Goal: Task Accomplishment & Management: Manage account settings

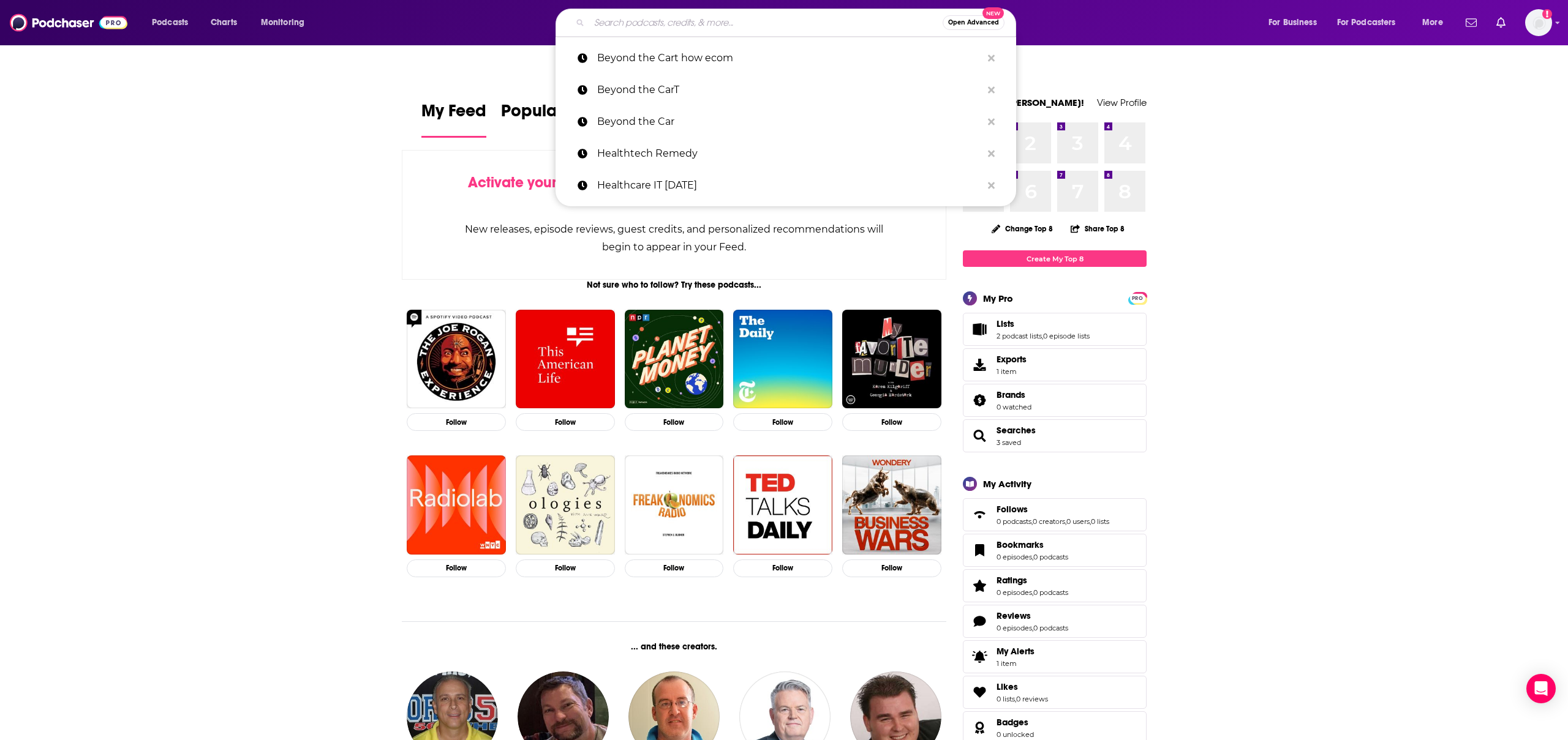
click at [678, 24] on input "Search podcasts, credits, & more..." at bounding box center [766, 22] width 353 height 19
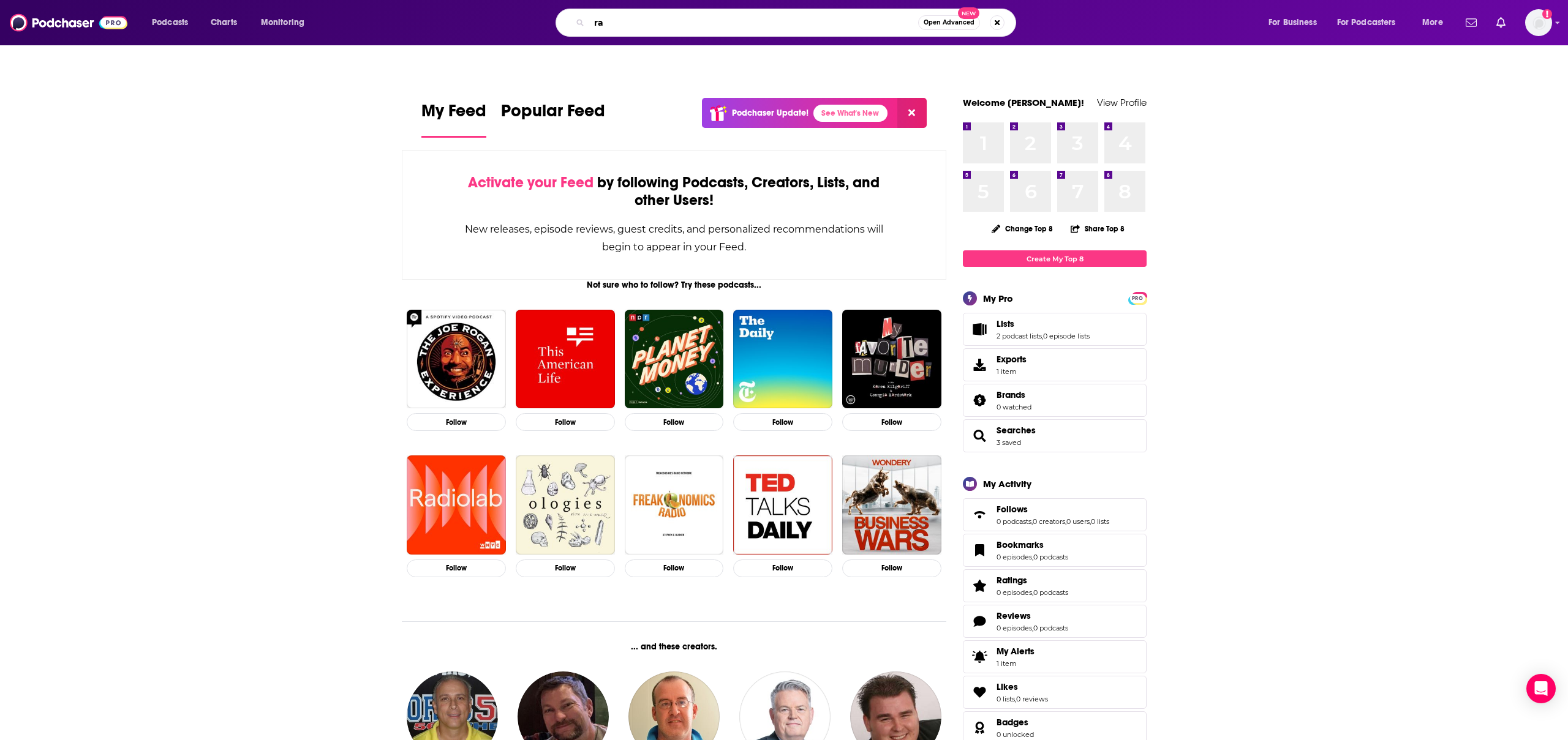
type input "r"
type input "retail"
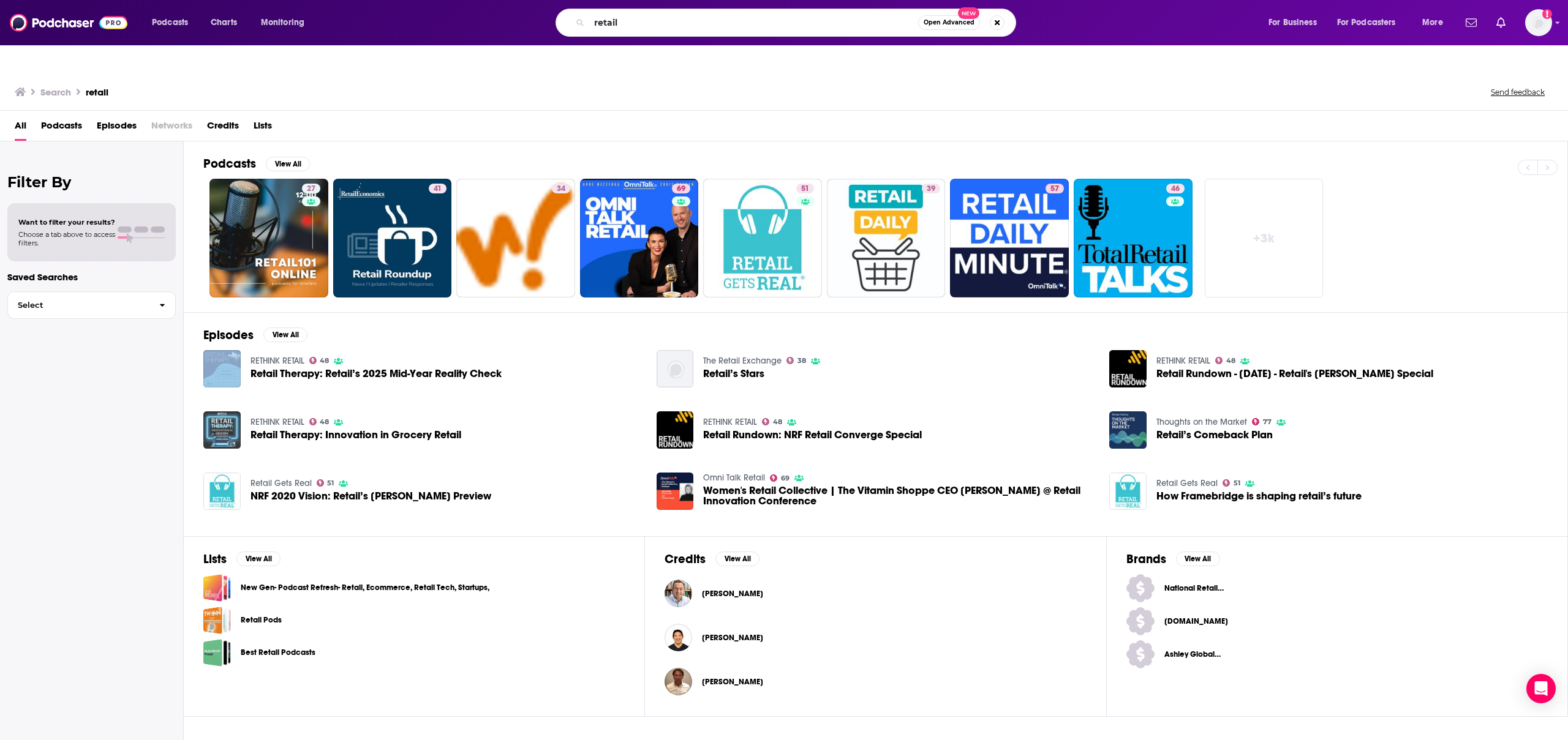
click at [222, 411] on img "Retail Therapy: Innovation in Grocery Retail" at bounding box center [222, 430] width 38 height 38
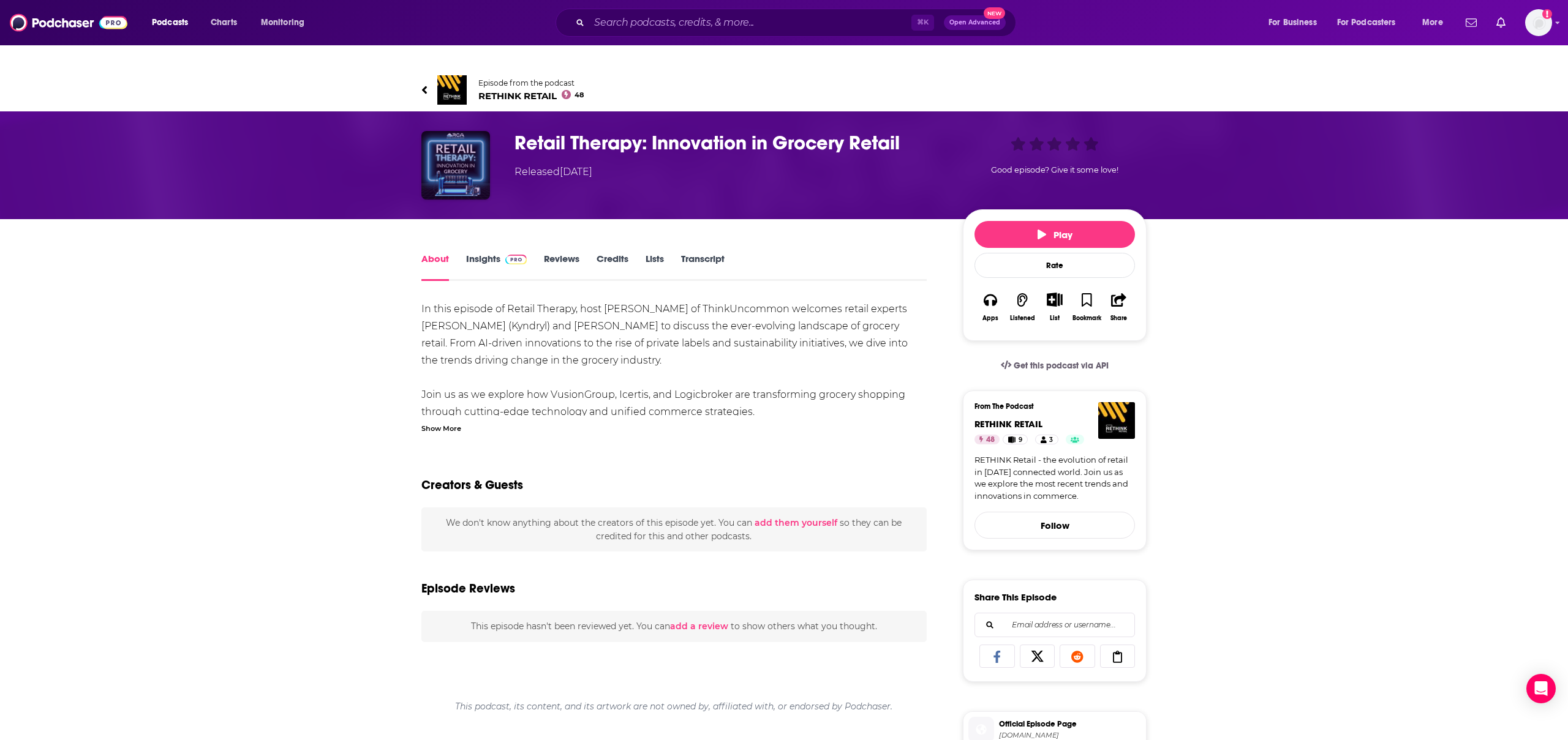
click at [467, 137] on img "Retail Therapy: Innovation in Grocery Retail" at bounding box center [456, 165] width 69 height 69
click at [449, 76] on img at bounding box center [452, 90] width 29 height 29
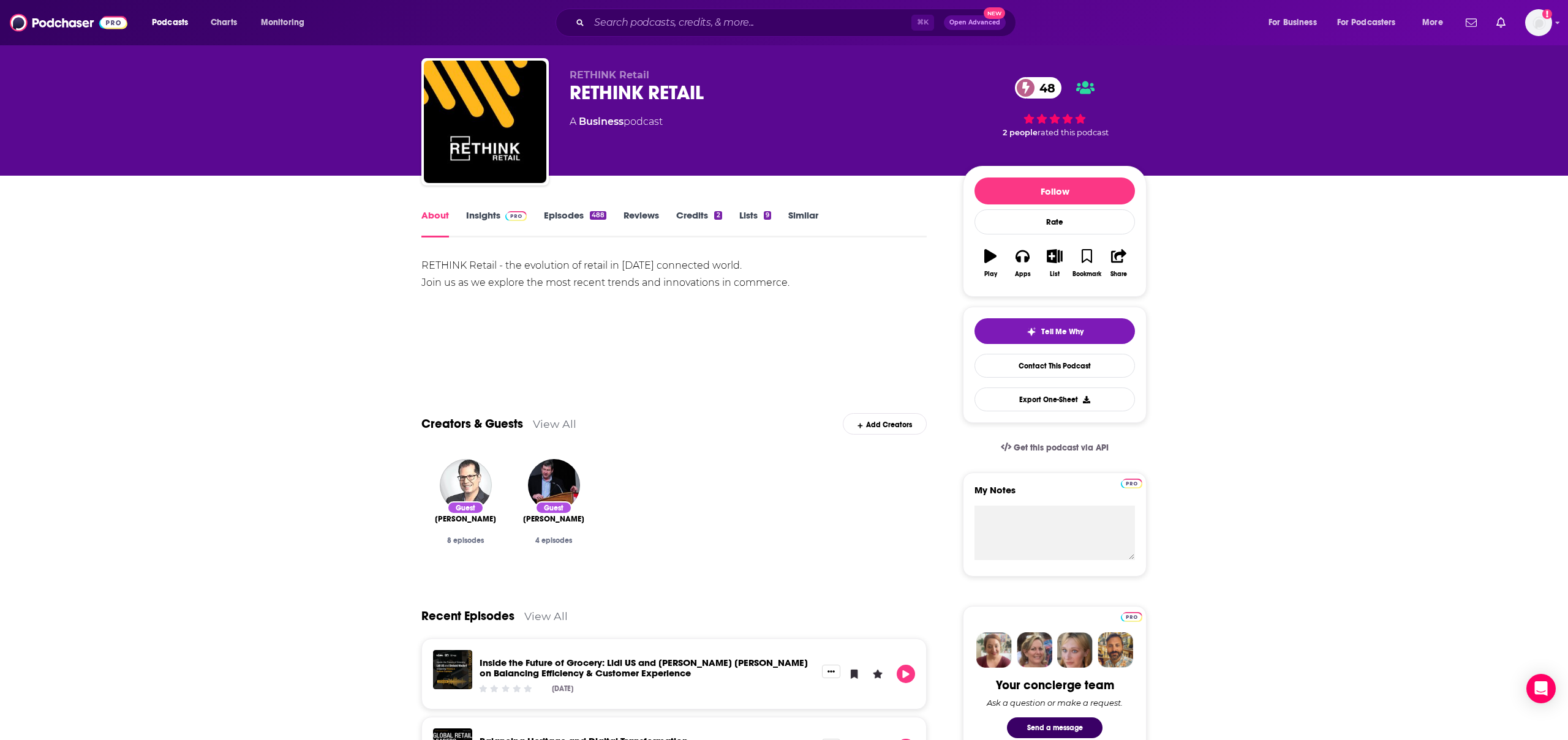
scroll to position [44, 0]
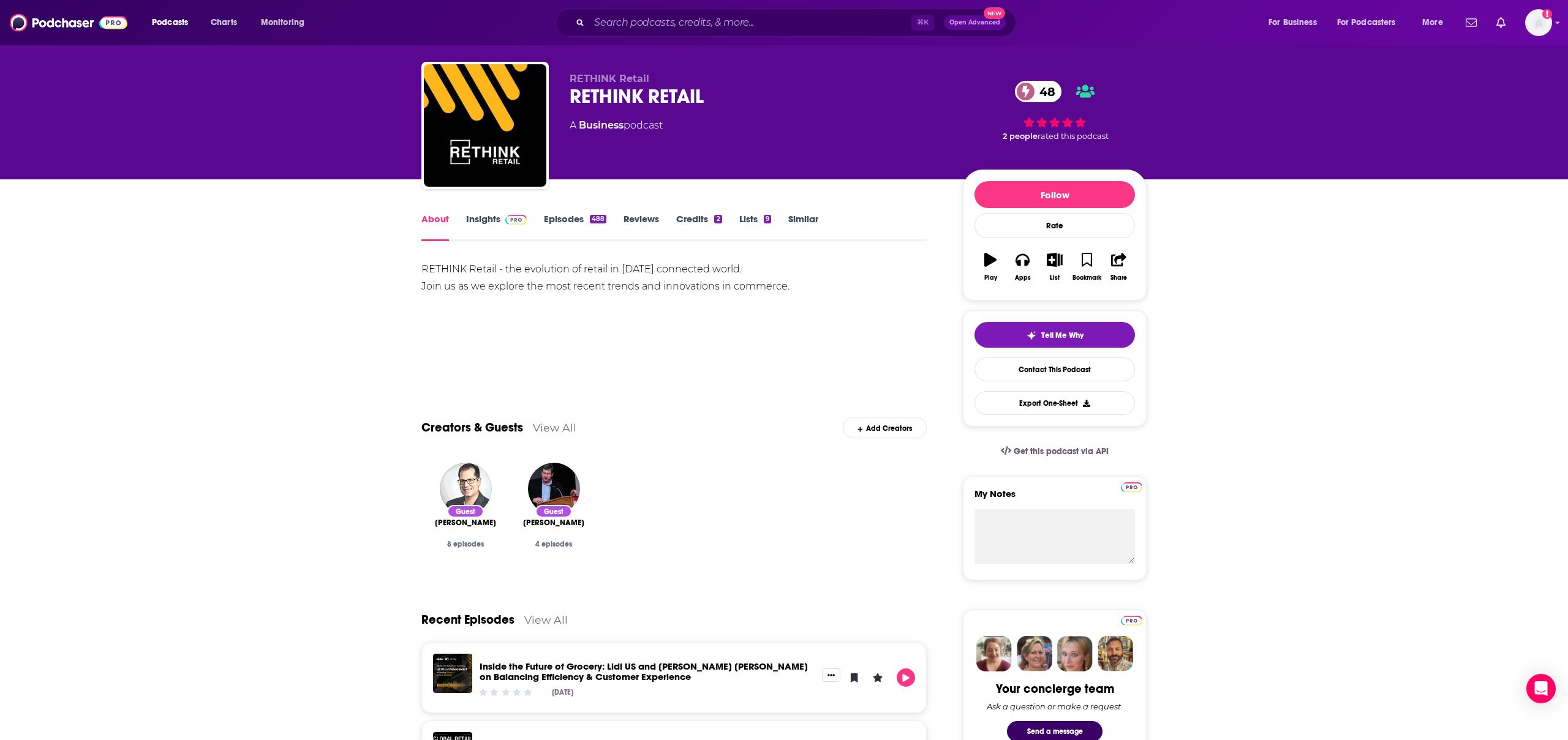
click at [490, 213] on link "Insights" at bounding box center [496, 227] width 60 height 29
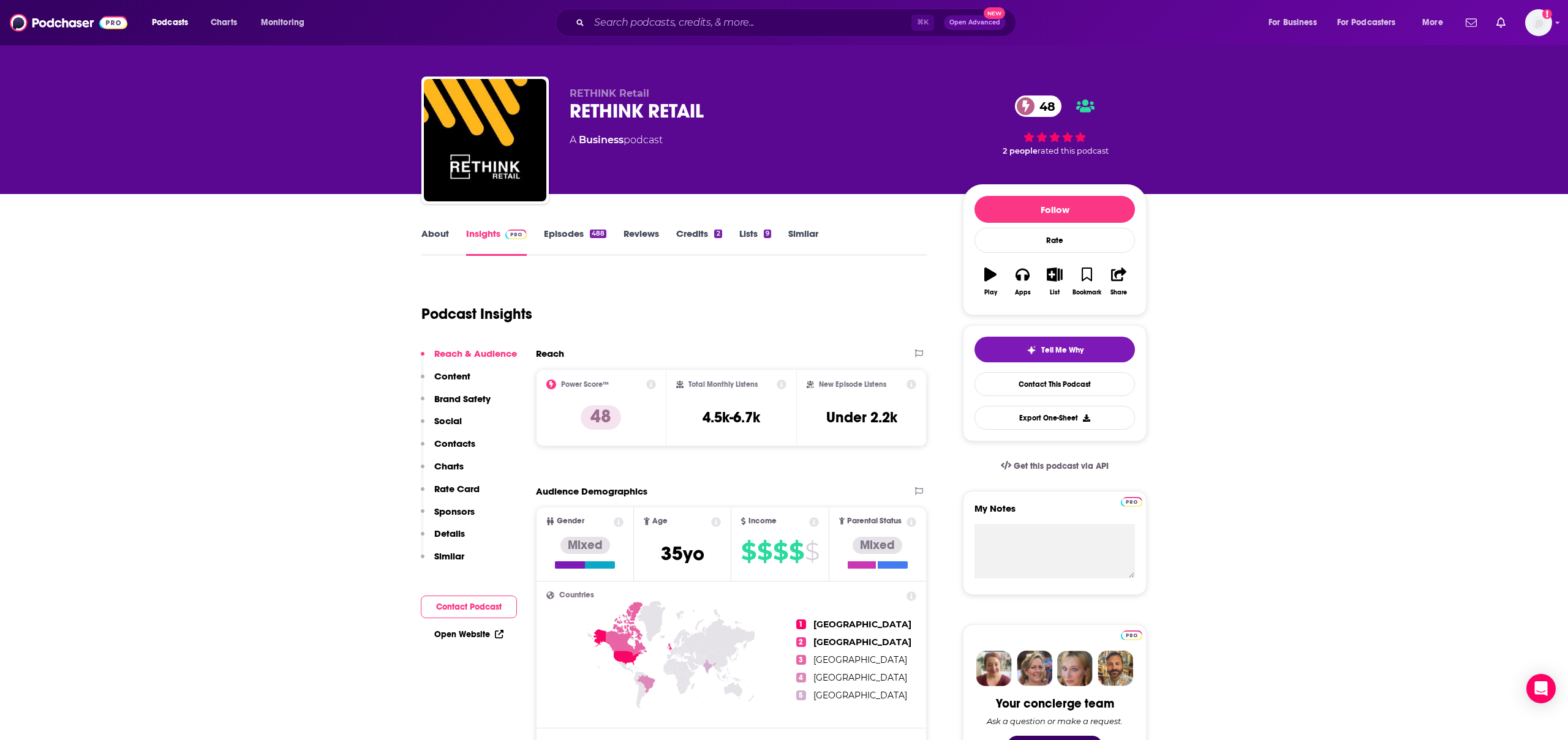
scroll to position [28, 0]
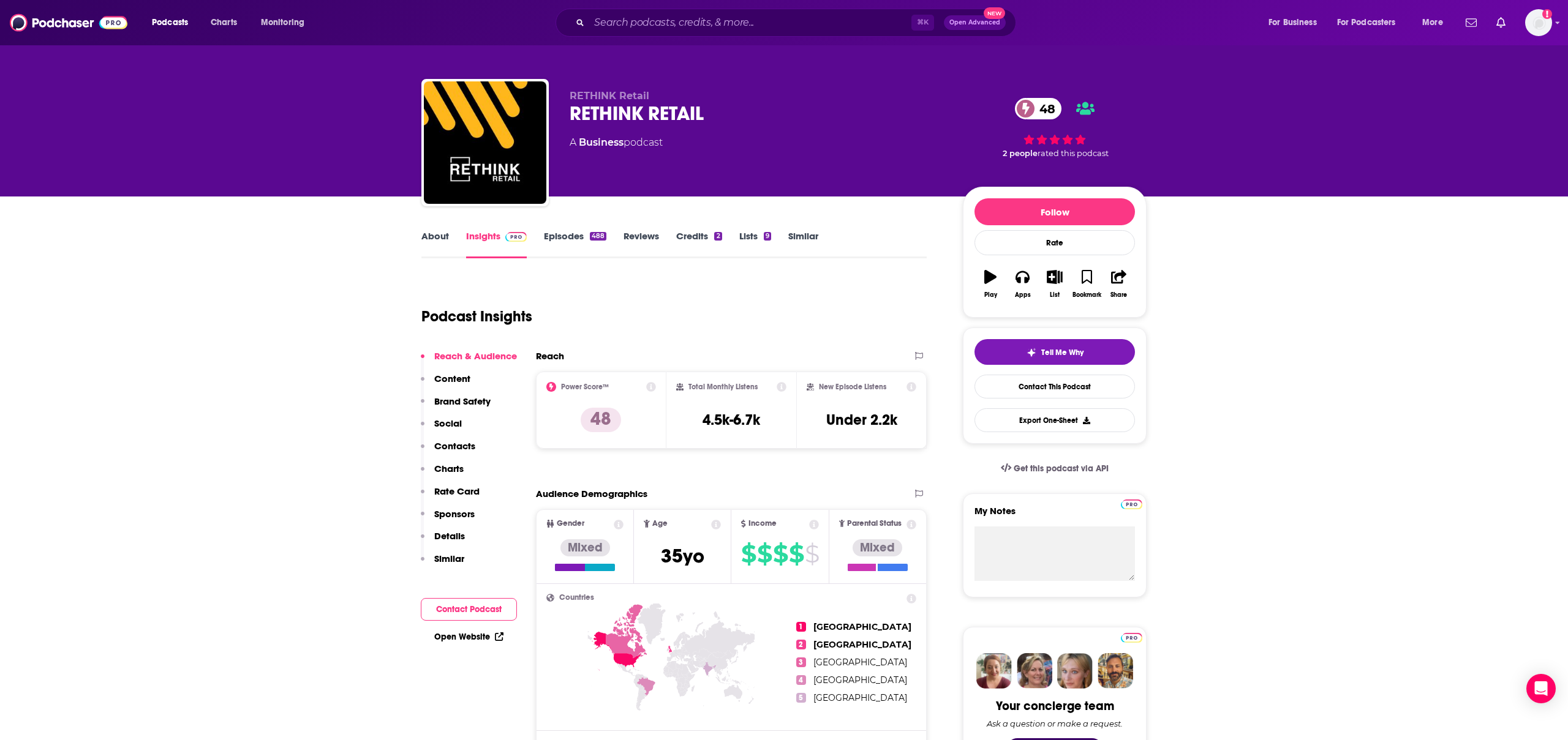
click at [755, 230] on link "Lists 9" at bounding box center [755, 244] width 32 height 29
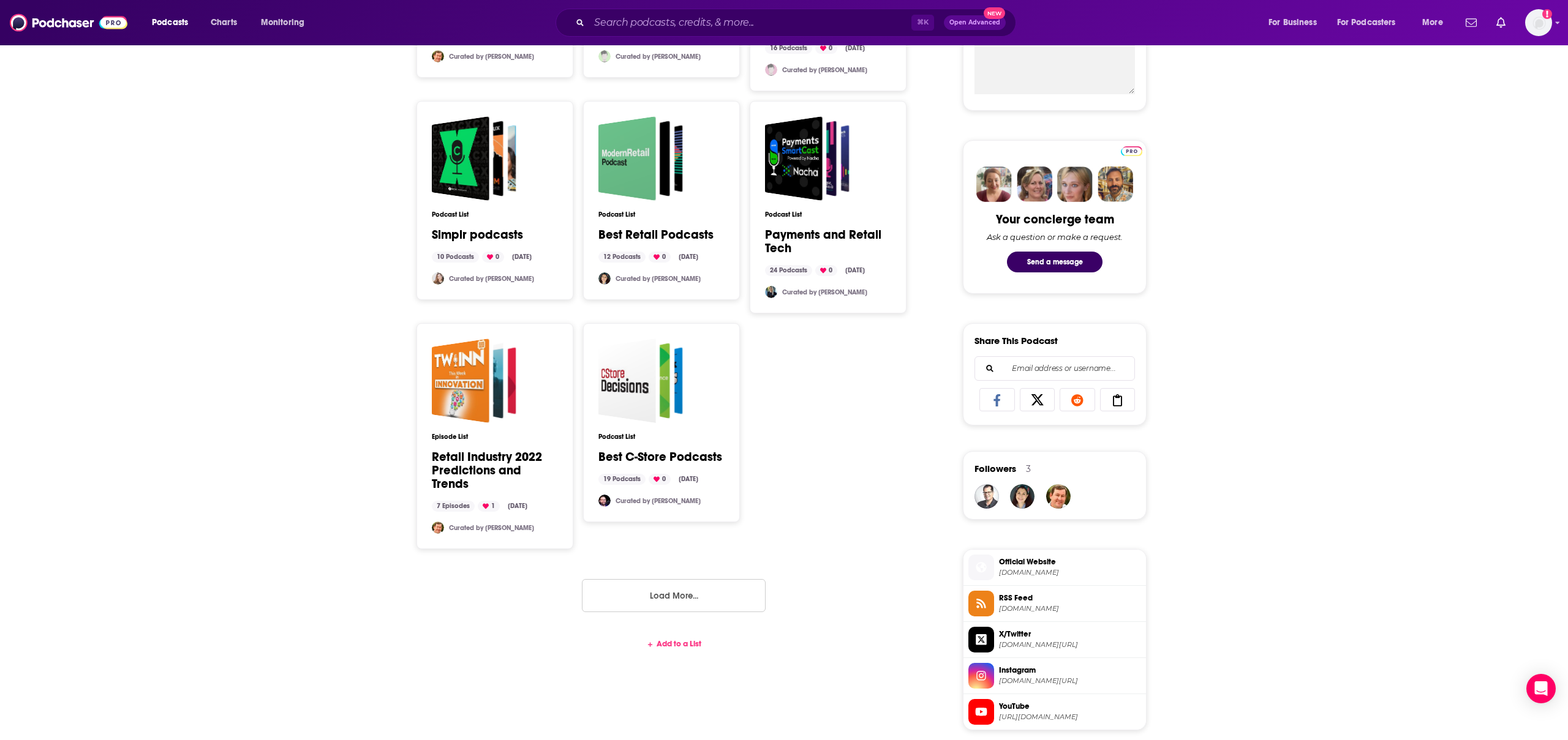
scroll to position [544, 0]
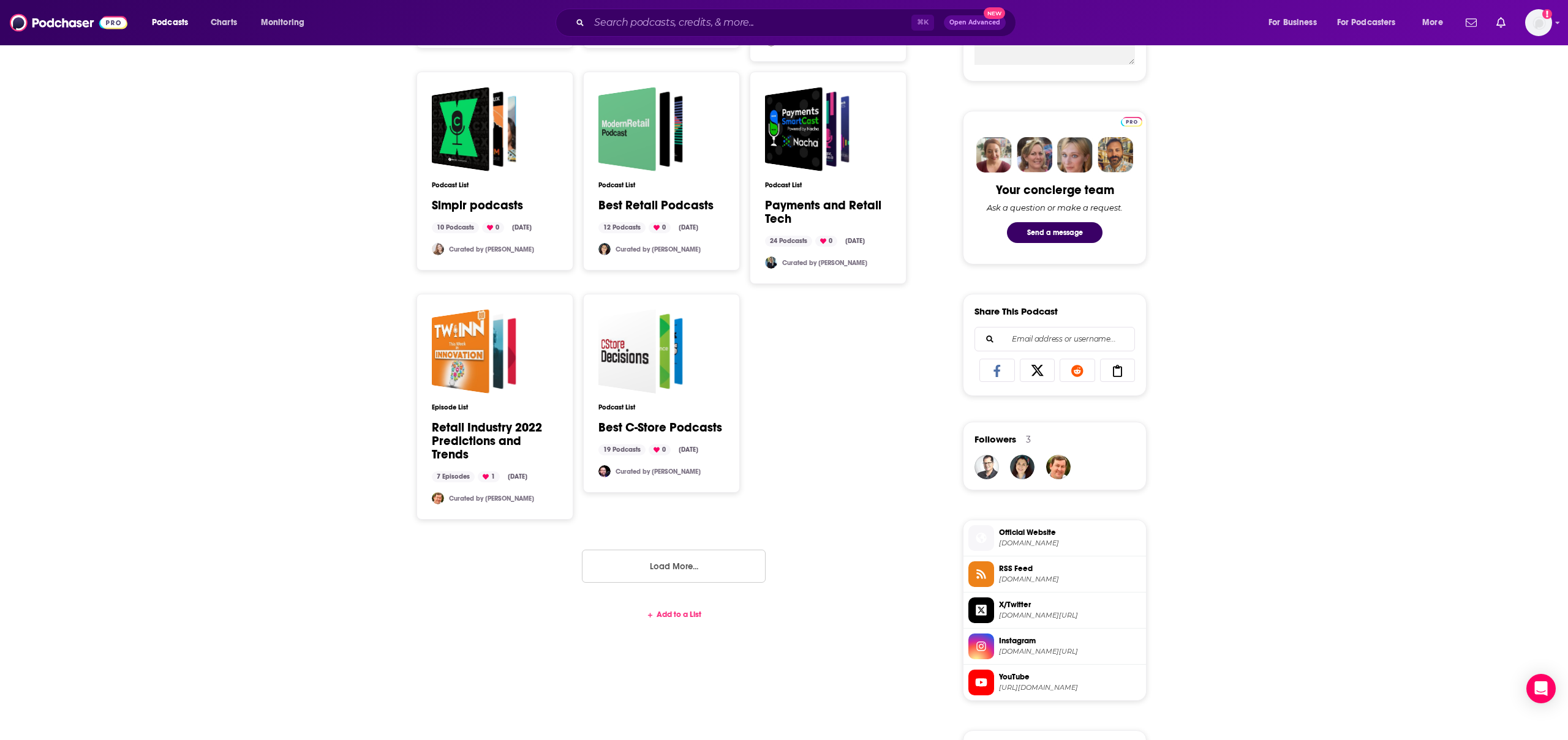
click at [645, 550] on button "Load More..." at bounding box center [673, 565] width 184 height 33
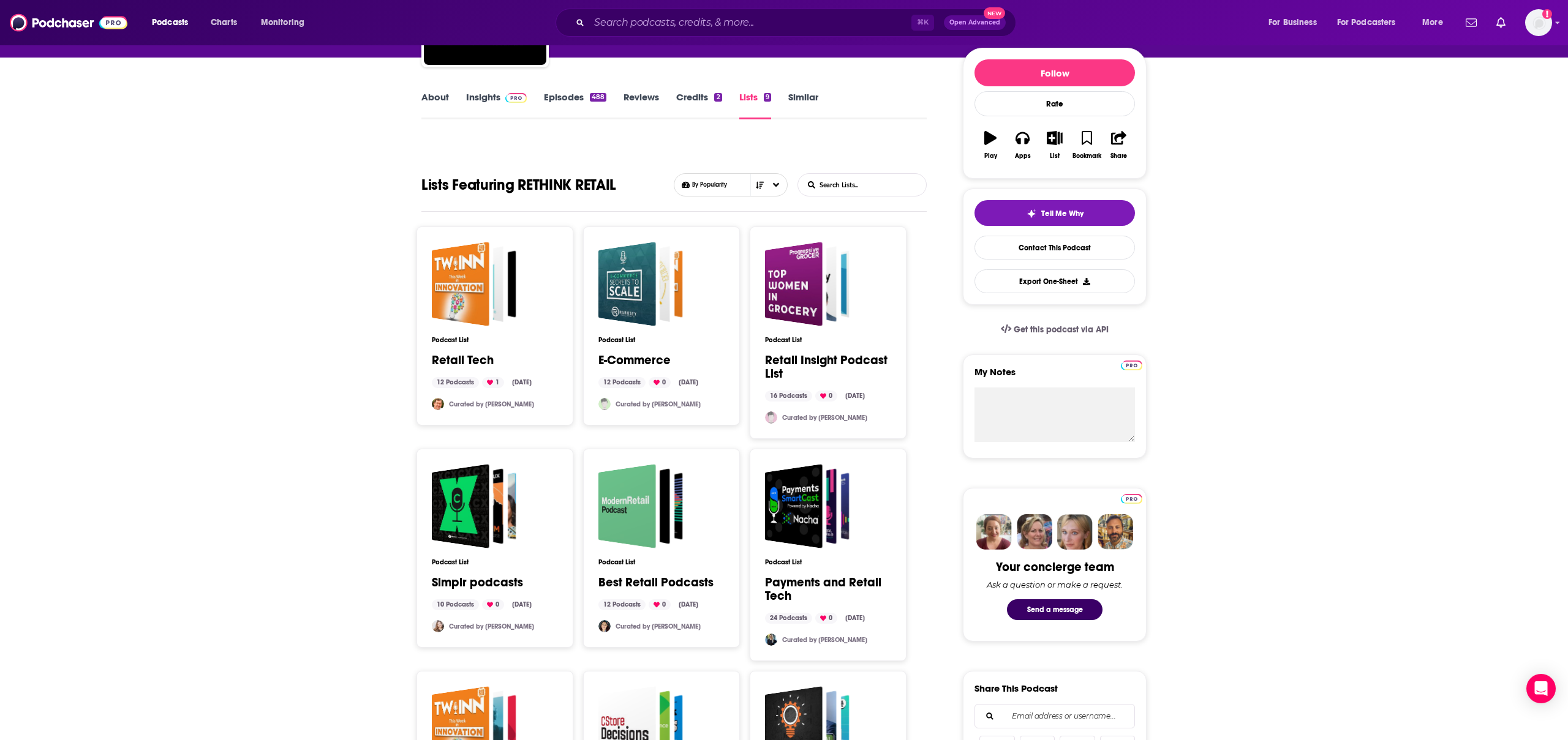
scroll to position [0, 0]
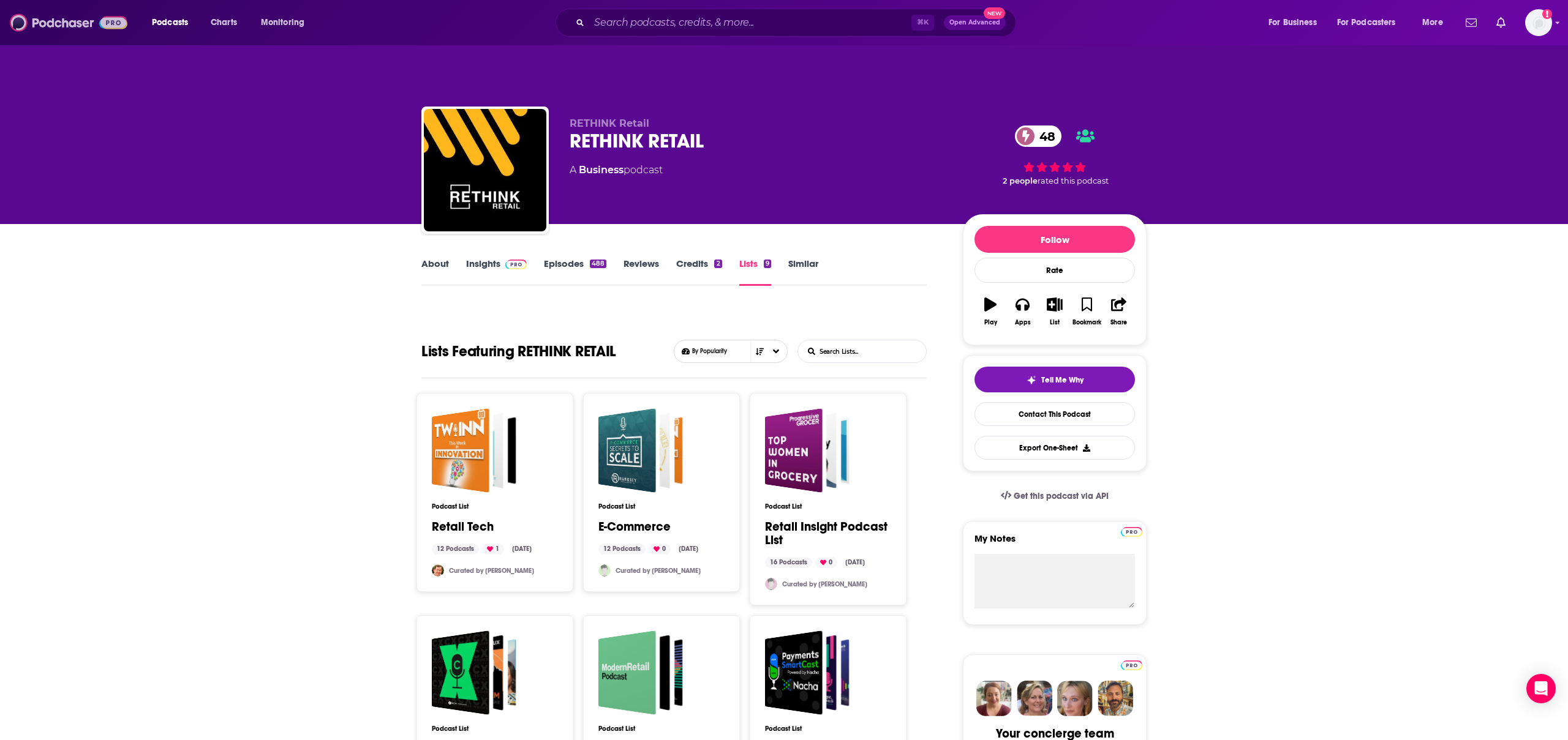
click at [65, 26] on img at bounding box center [69, 23] width 118 height 23
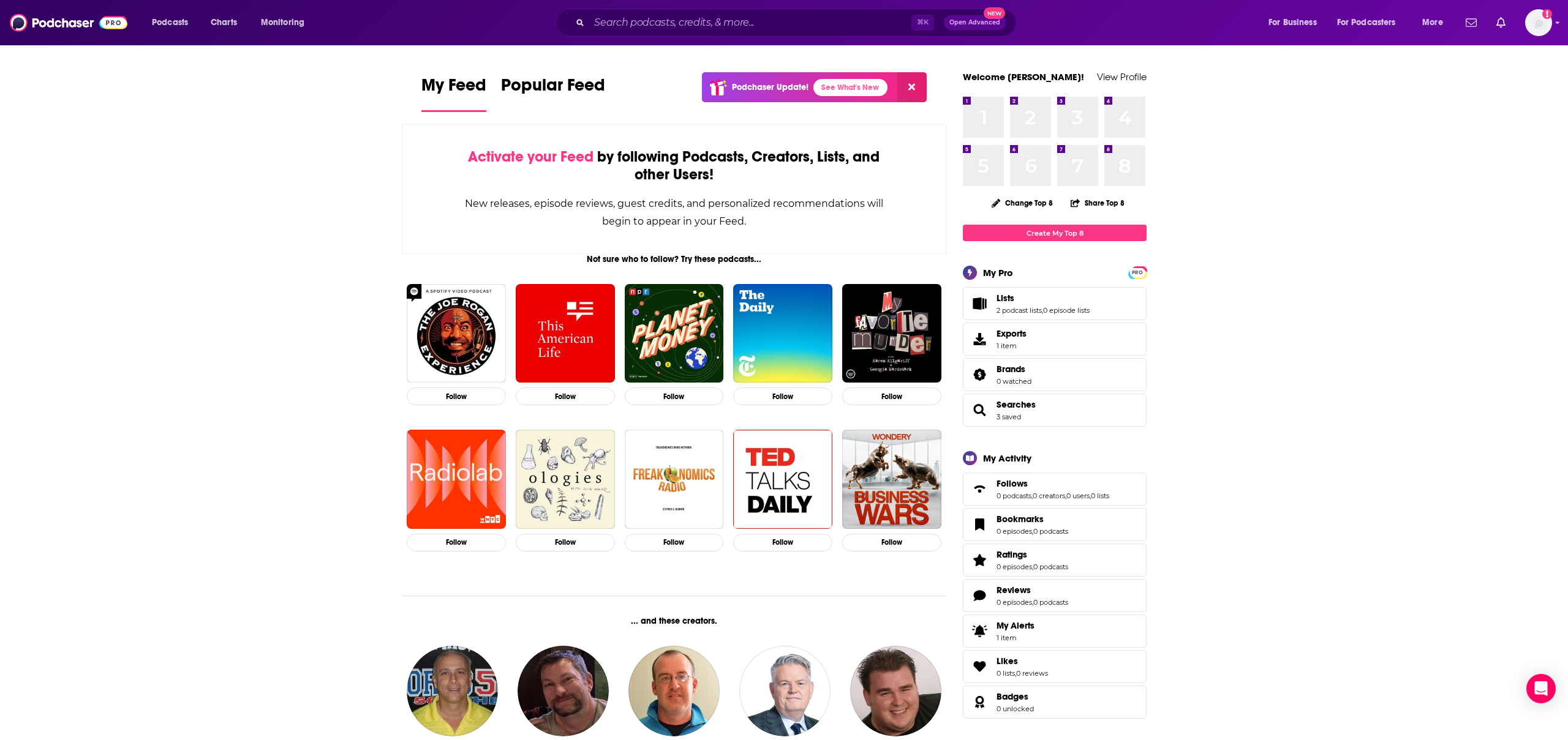
scroll to position [39, 0]
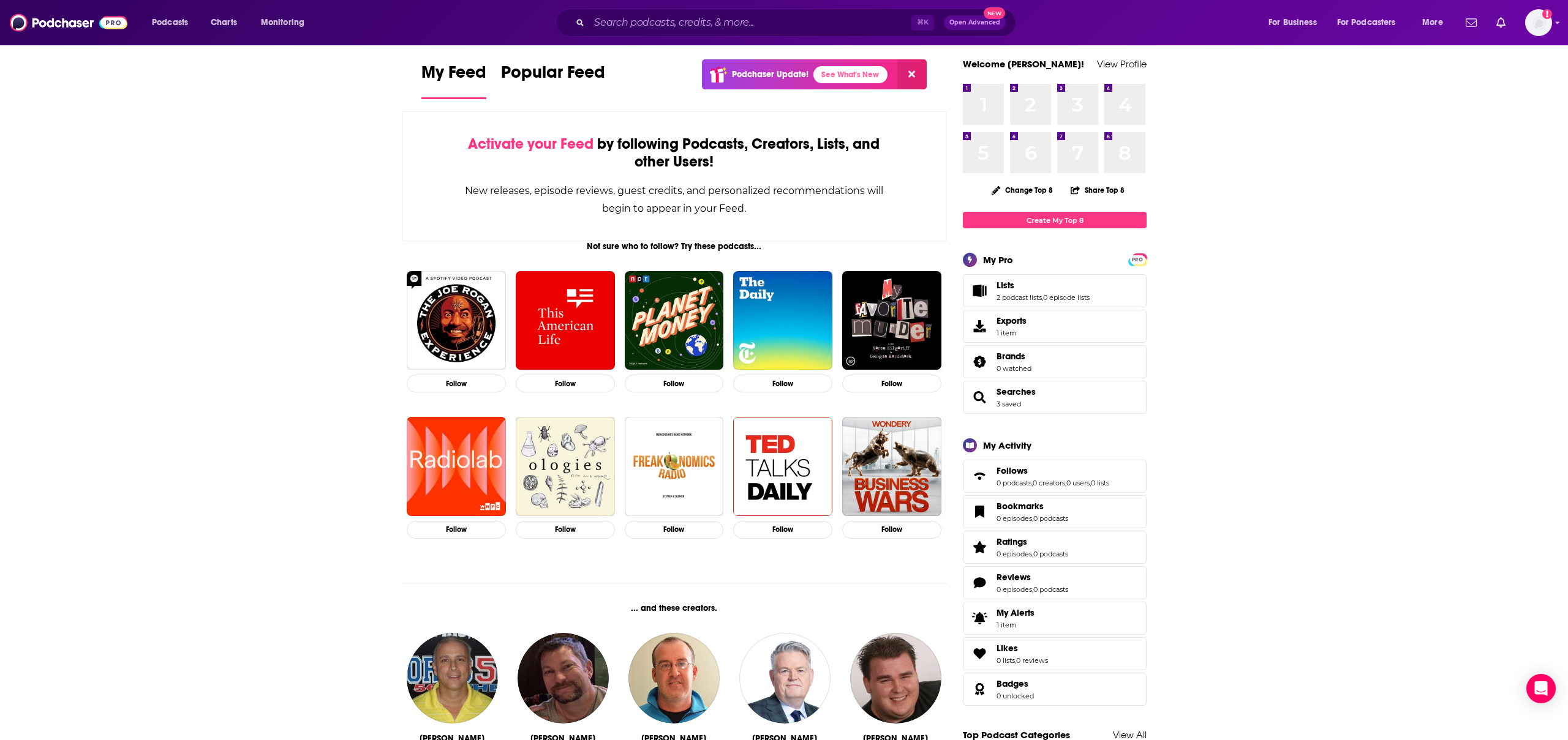
click at [1137, 274] on span "Lists 2 podcast lists , 0 episode lists" at bounding box center [1054, 290] width 184 height 33
click at [1032, 279] on link "Lists" at bounding box center [1043, 284] width 93 height 11
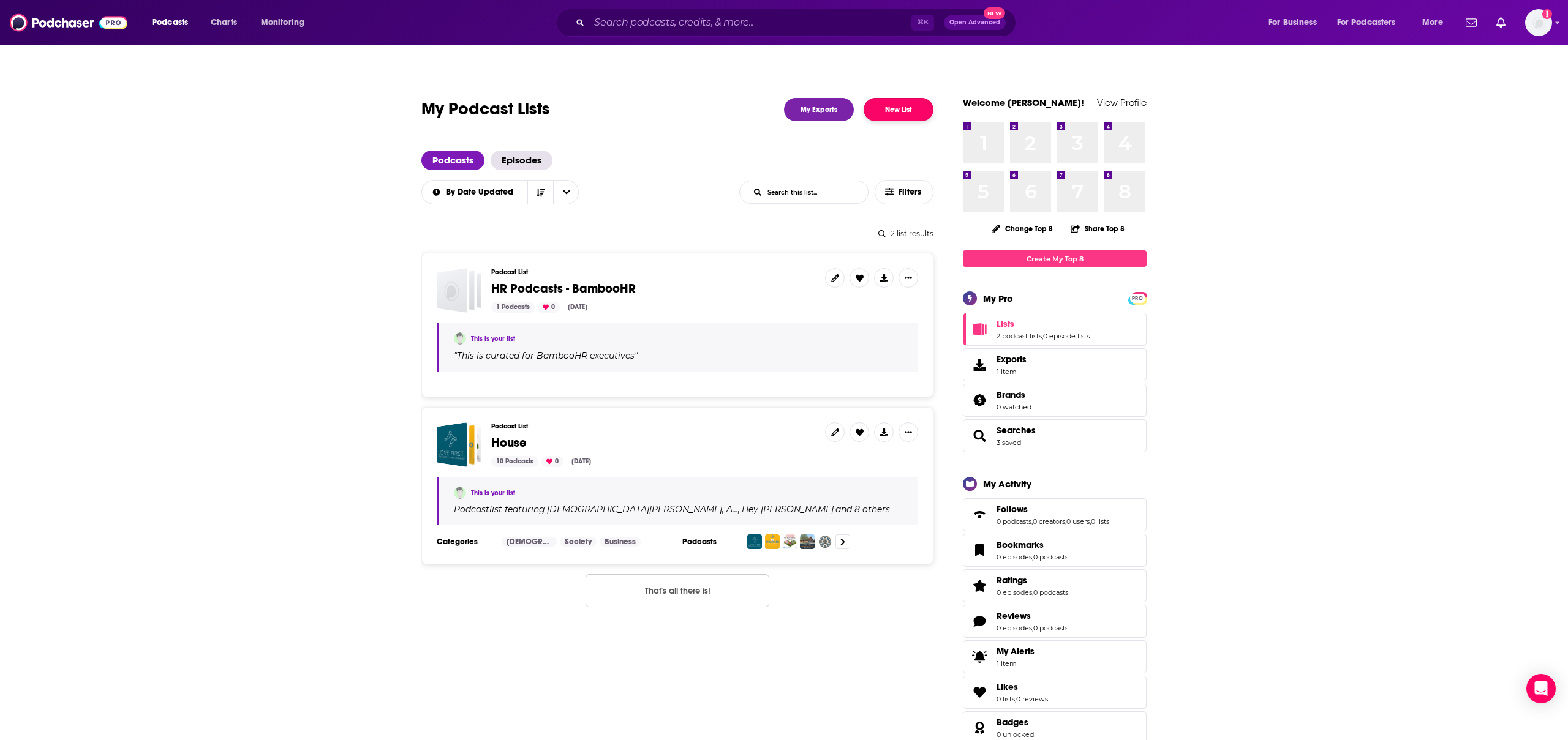
click at [901, 98] on button "New List" at bounding box center [898, 110] width 70 height 23
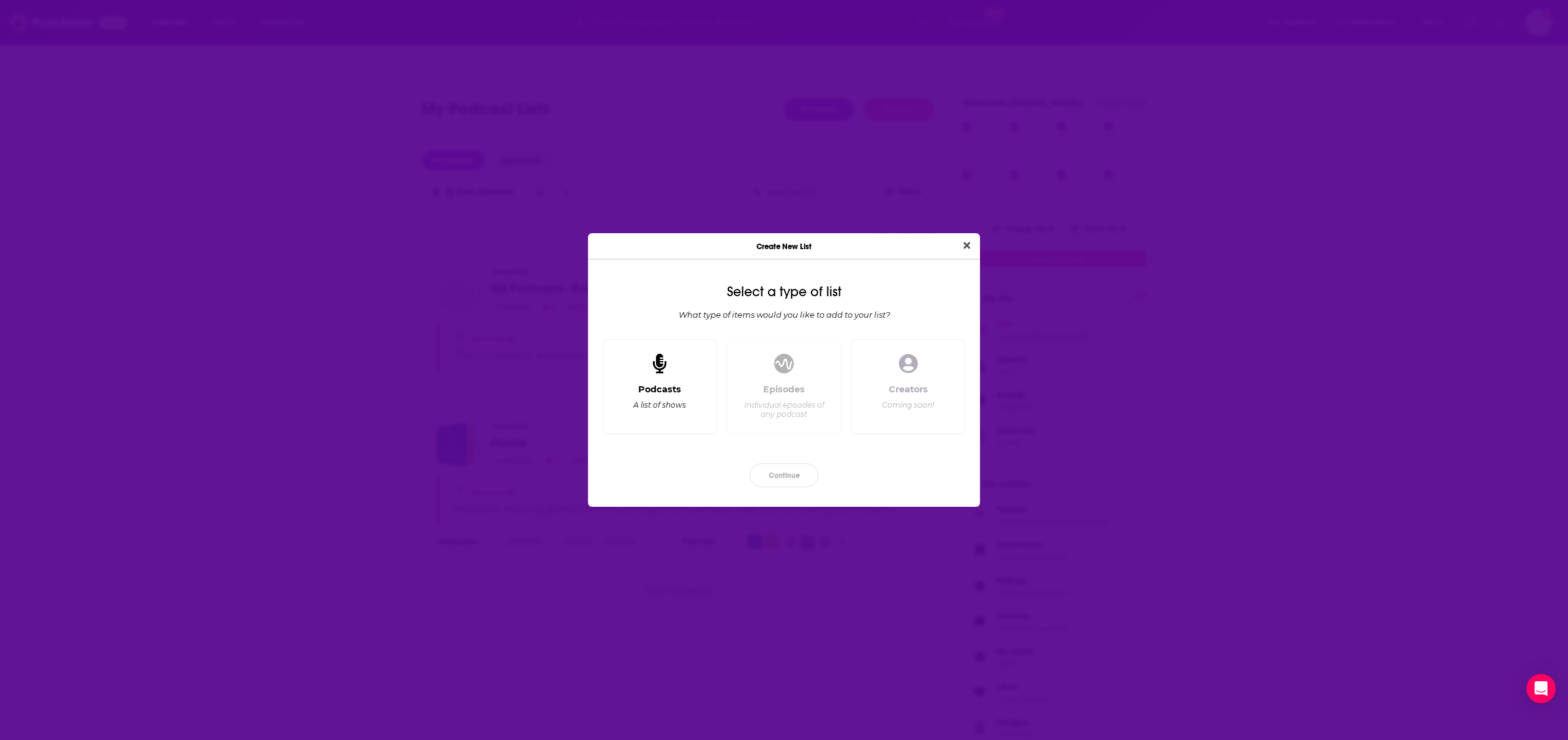
click at [663, 395] on div "Podcasts A list of shows" at bounding box center [660, 404] width 94 height 40
click at [786, 473] on button "Continue" at bounding box center [784, 475] width 69 height 23
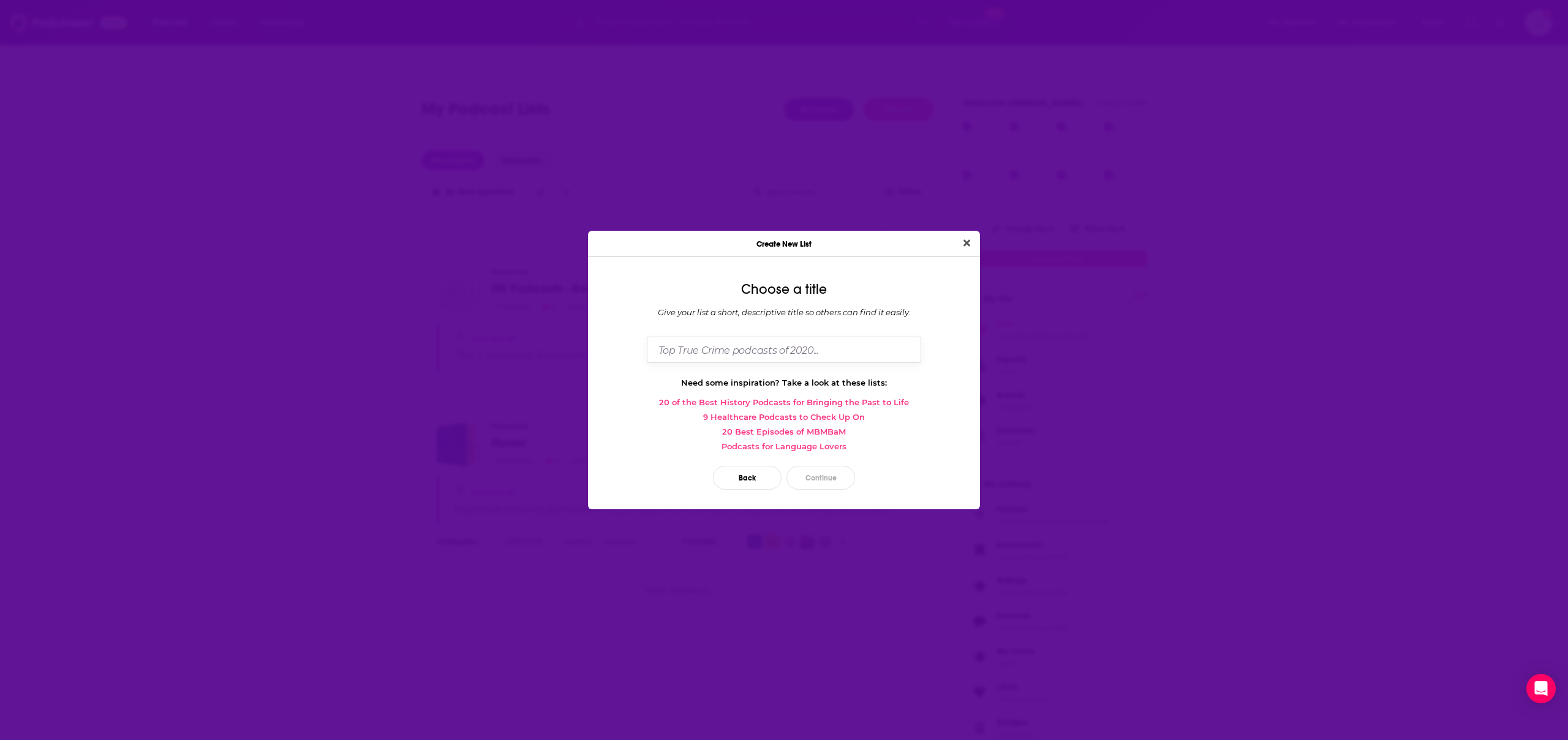
click at [731, 354] on input "Dialog" at bounding box center [784, 349] width 274 height 26
type input "Retail Tech"
click at [828, 478] on button "Continue" at bounding box center [821, 477] width 69 height 23
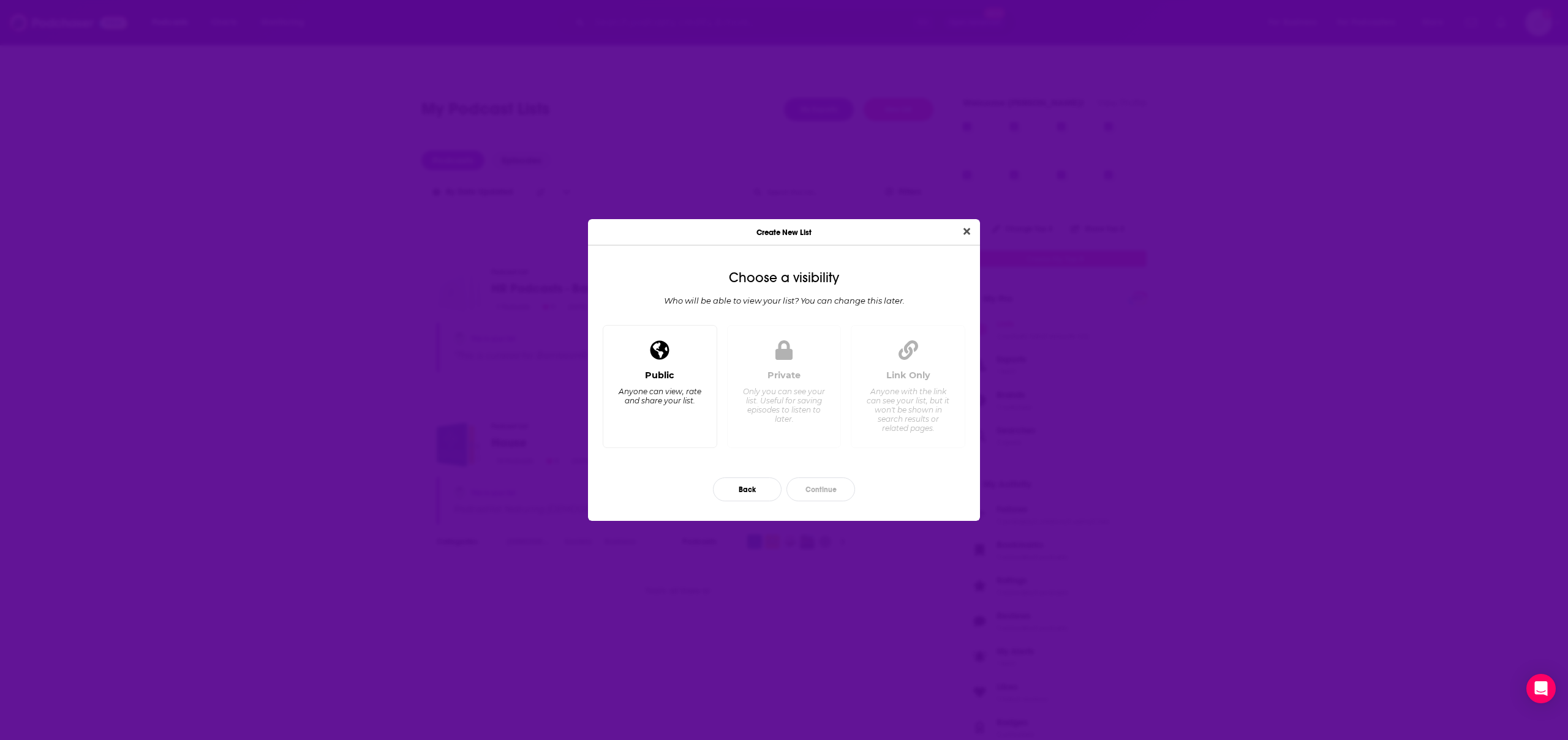
click at [670, 391] on div "Anyone can view, rate and share your list." at bounding box center [660, 396] width 84 height 18
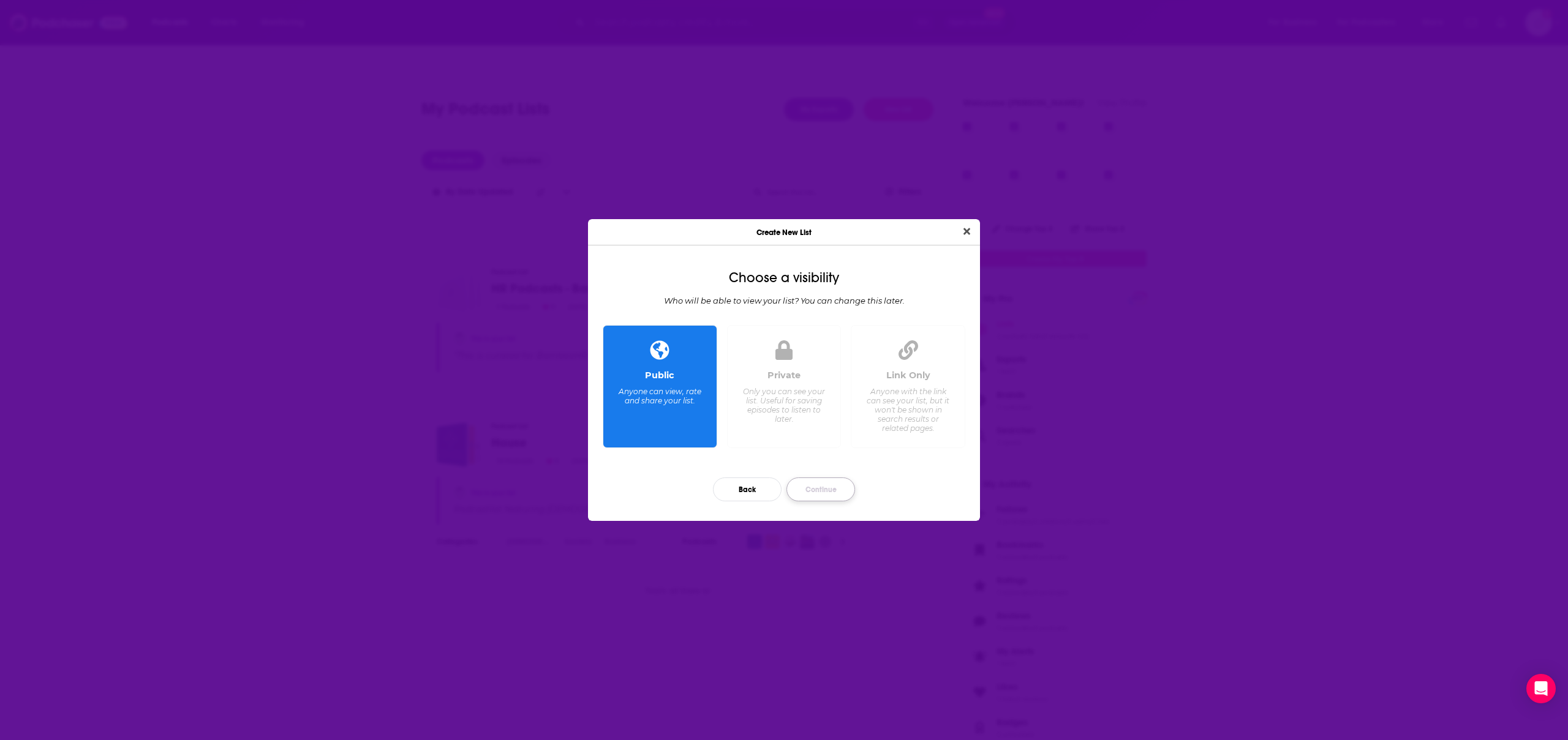
click at [827, 490] on button "Continue" at bounding box center [821, 489] width 69 height 23
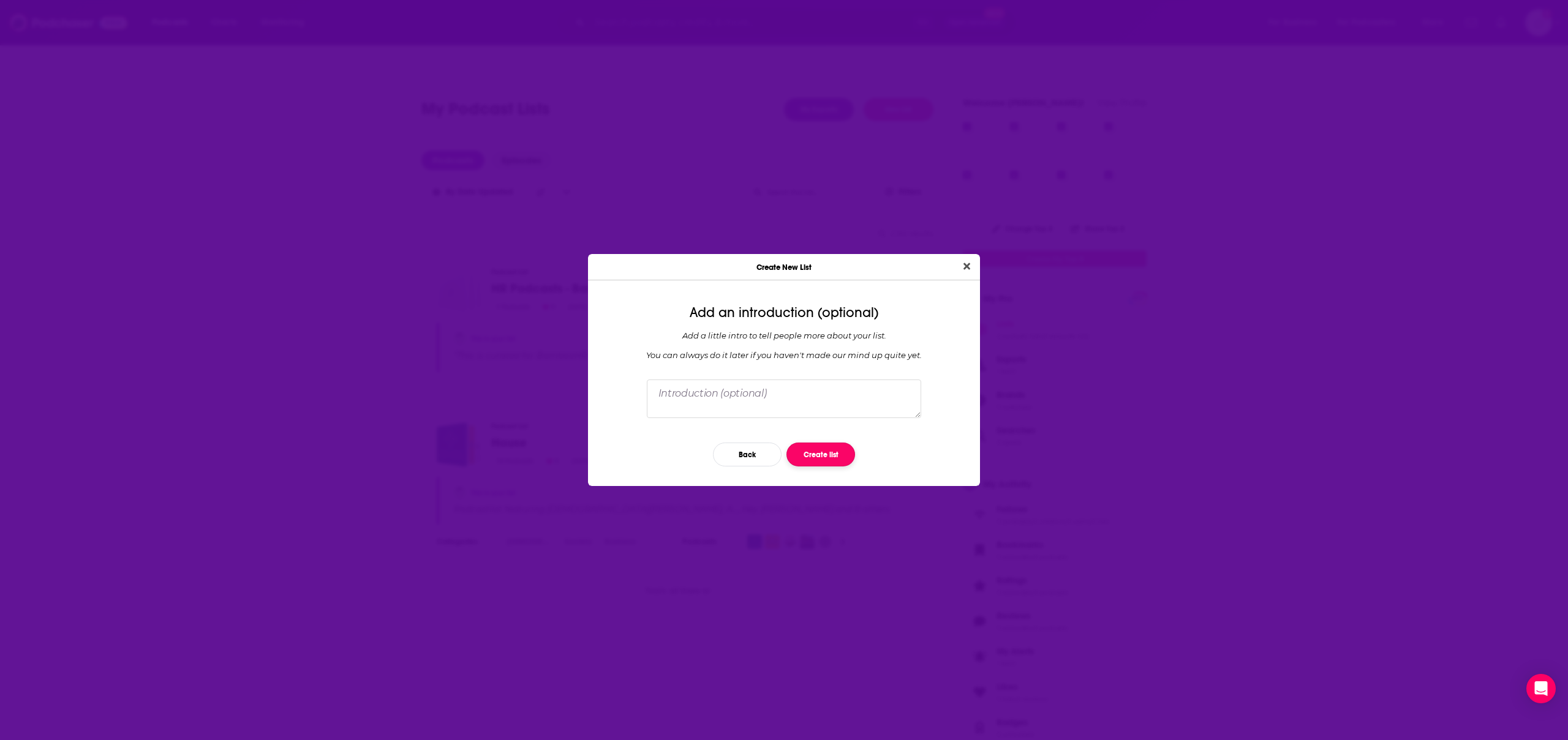
click at [835, 456] on button "Create list" at bounding box center [821, 455] width 69 height 23
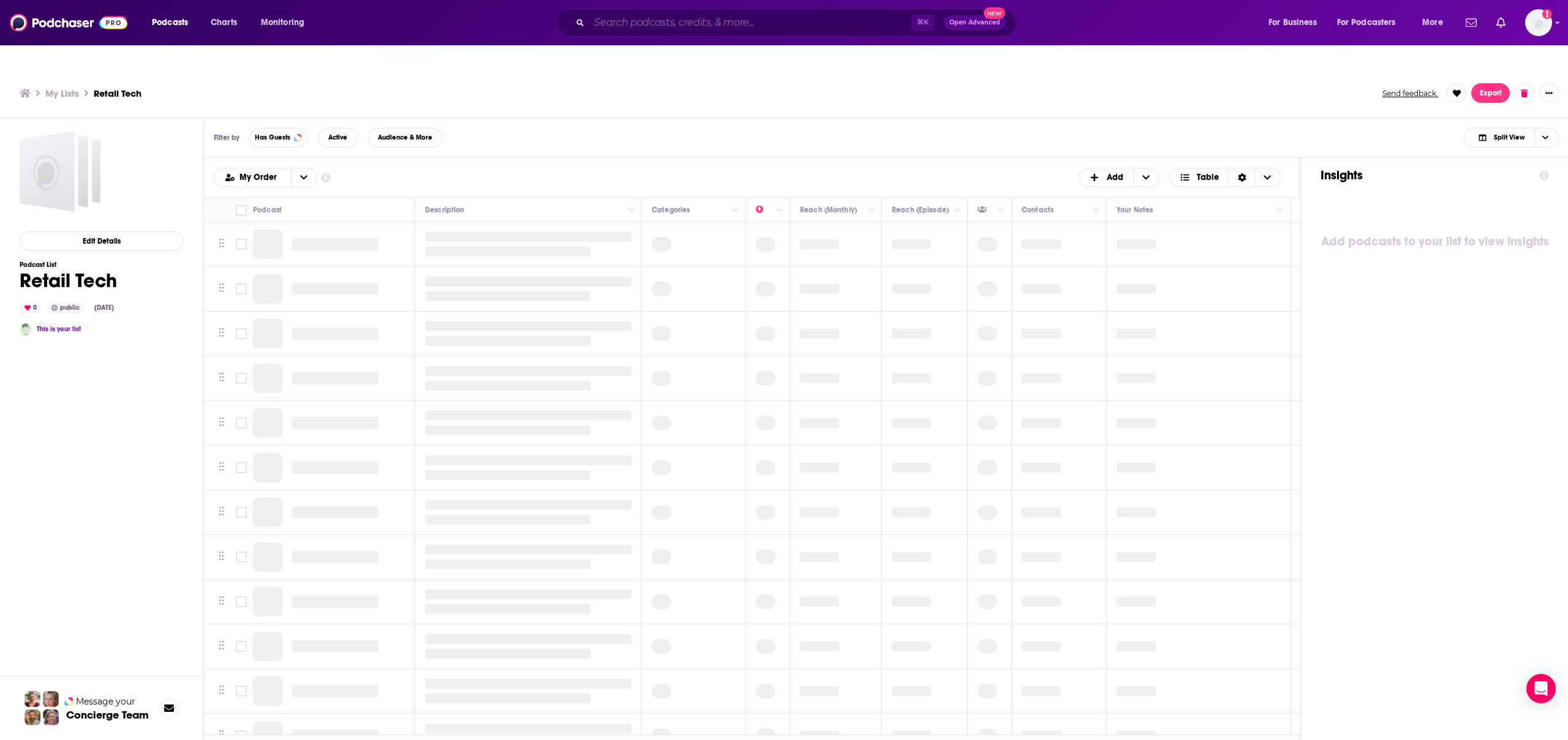
click at [616, 22] on input "Search podcasts, credits, & more..." at bounding box center [750, 22] width 322 height 19
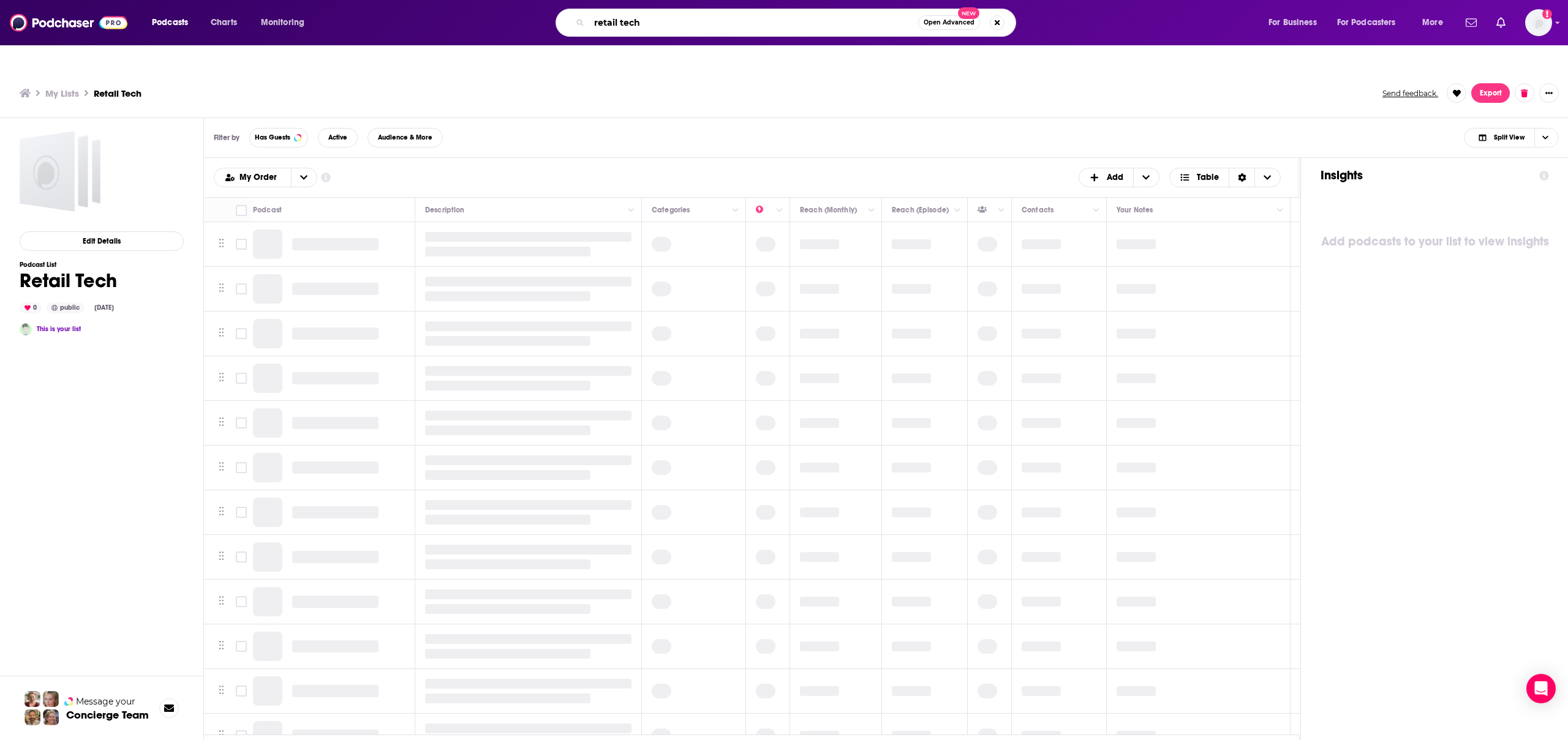
type input "retail tech"
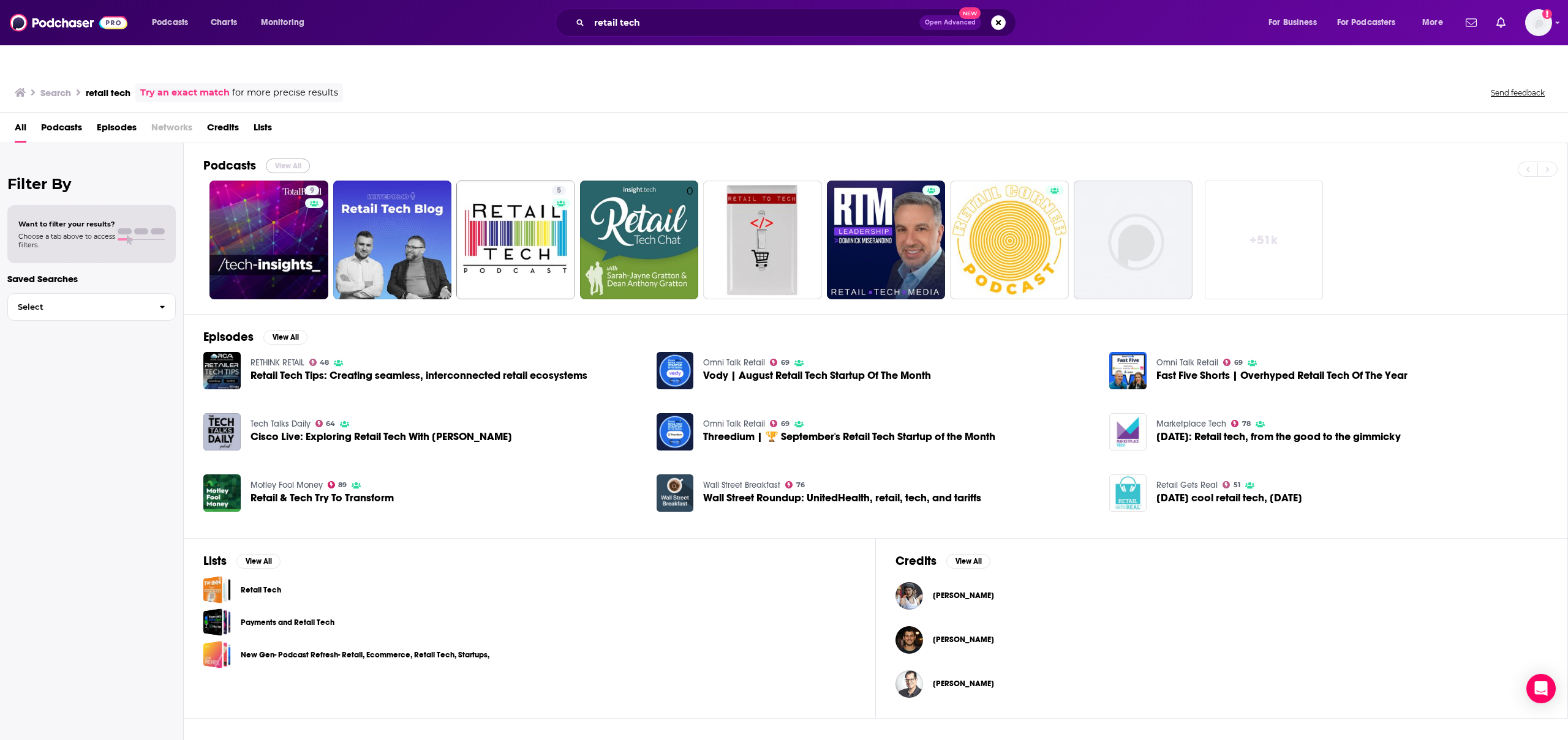
click at [290, 159] on button "View All" at bounding box center [288, 166] width 44 height 15
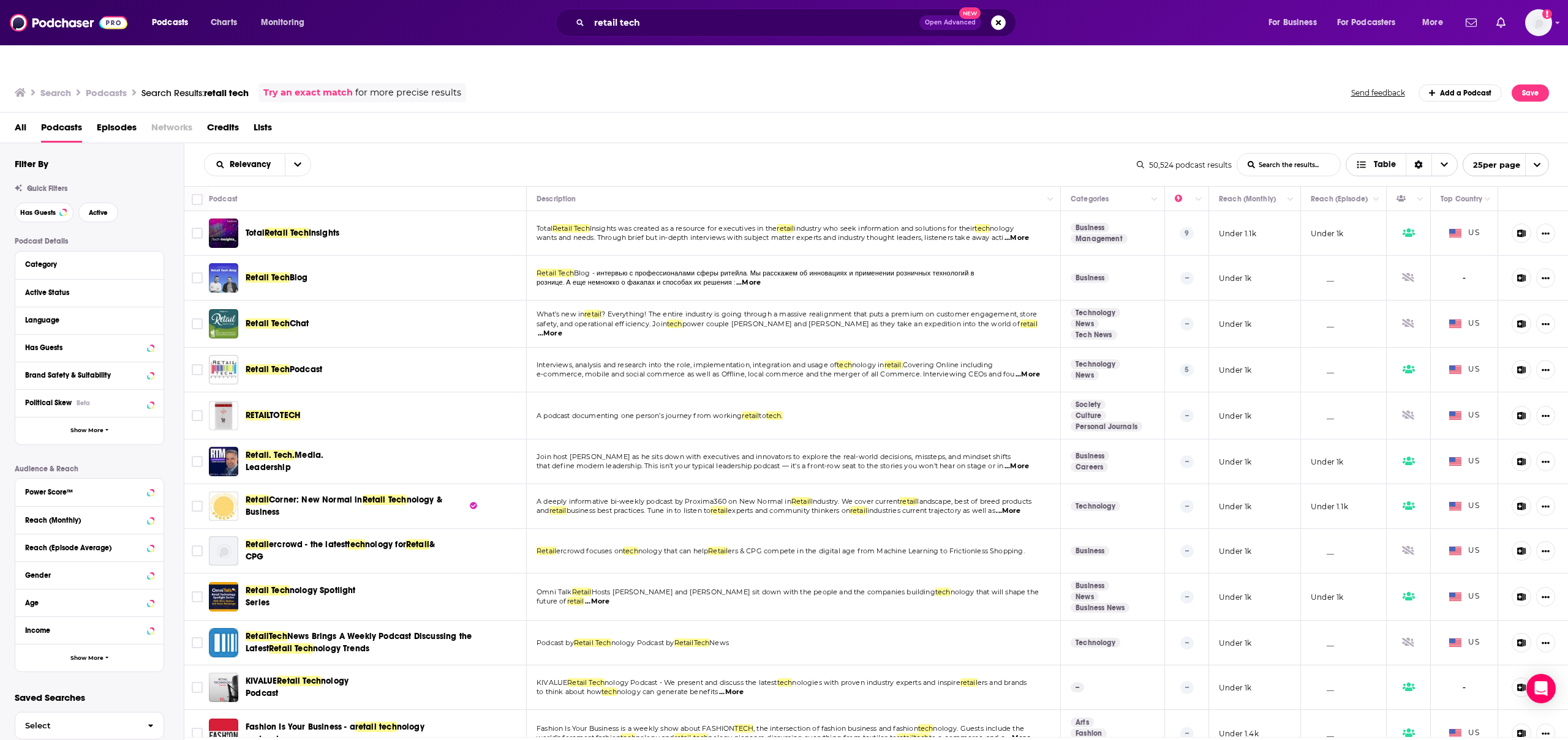
click at [1444, 163] on icon "Choose View" at bounding box center [1444, 164] width 8 height 4
click at [1443, 160] on icon "Choose View" at bounding box center [1444, 164] width 8 height 8
click at [1284, 192] on button "Column Actions" at bounding box center [1291, 200] width 15 height 15
click at [1290, 171] on div at bounding box center [784, 370] width 1568 height 740
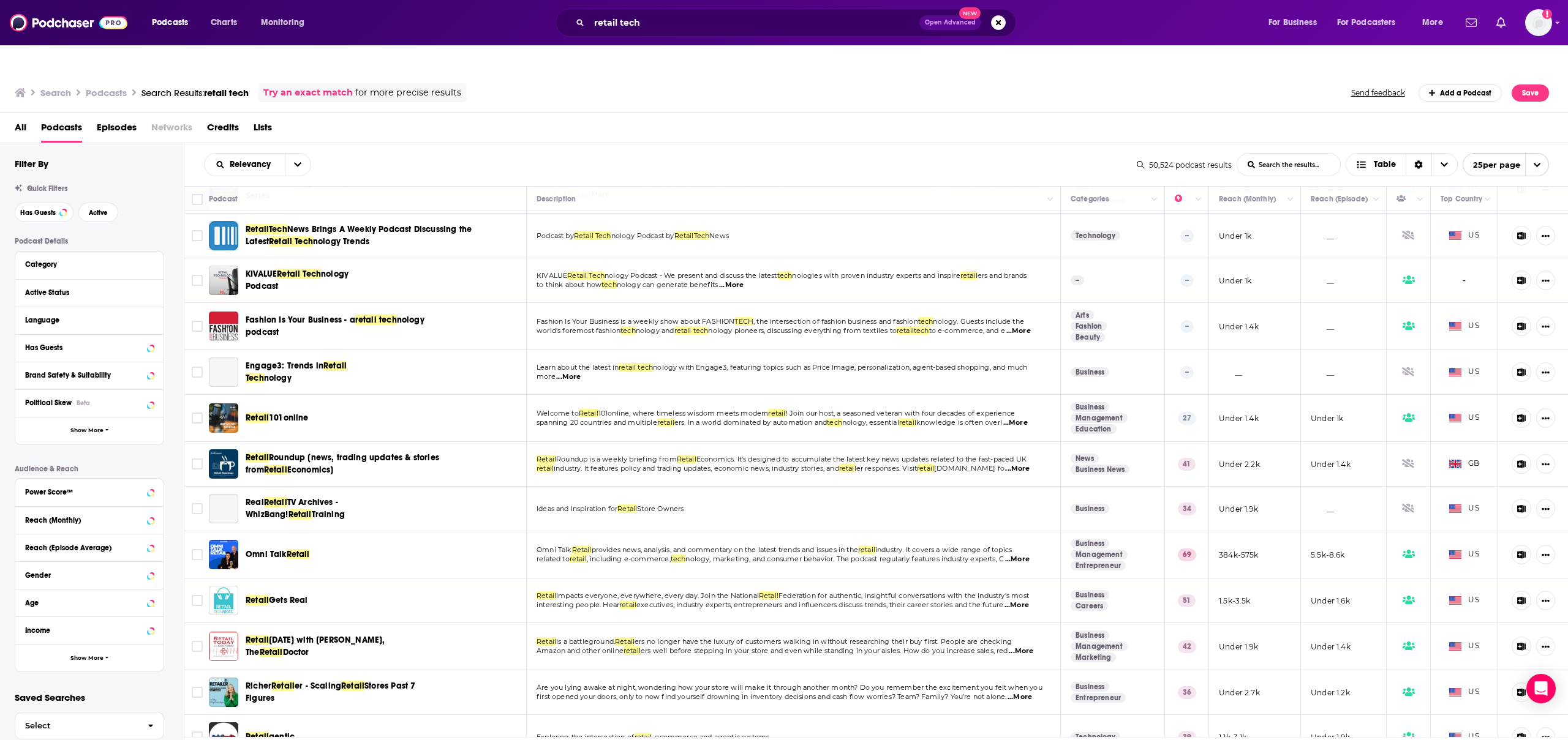
scroll to position [608, 0]
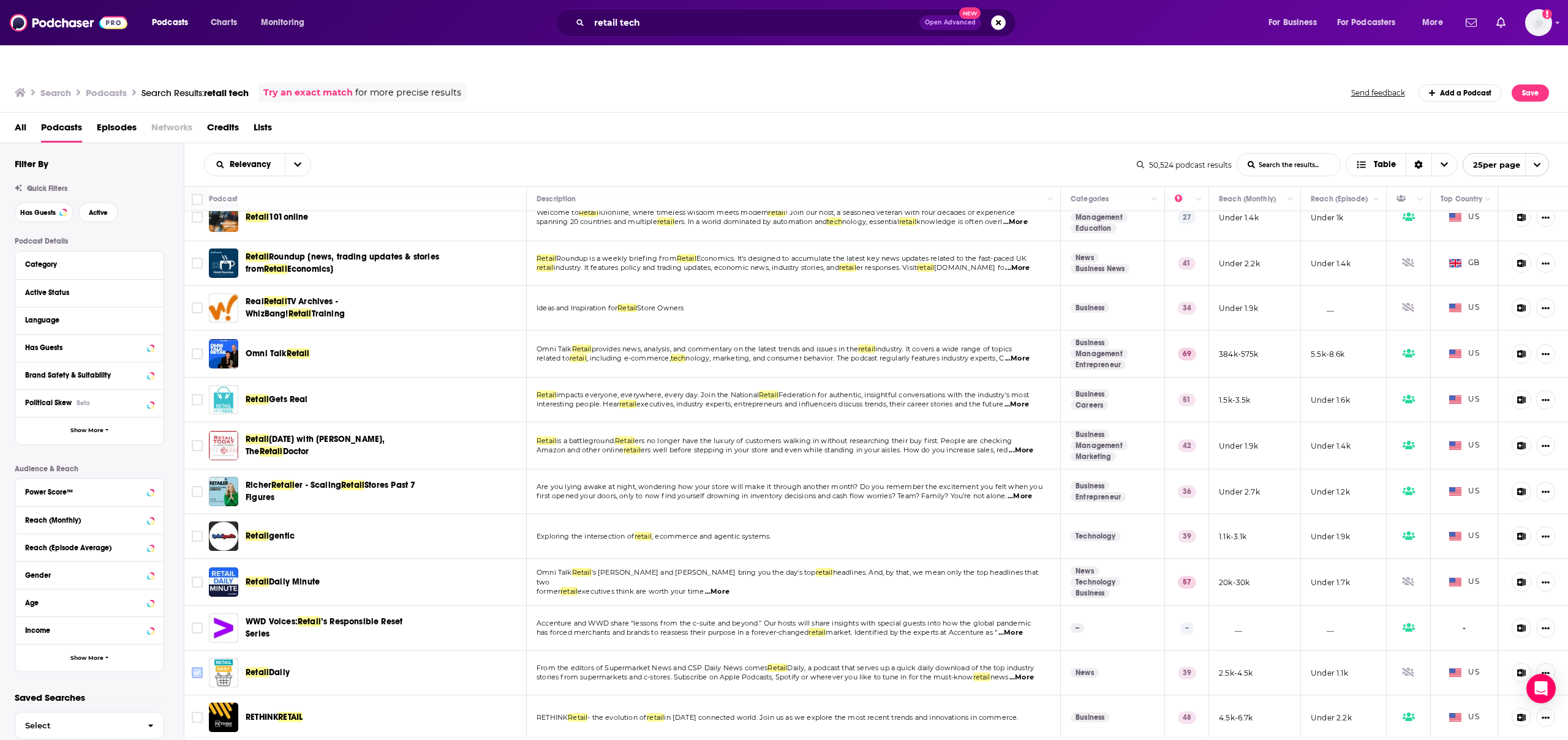
click at [193, 667] on input "Toggle select row" at bounding box center [196, 672] width 11 height 11
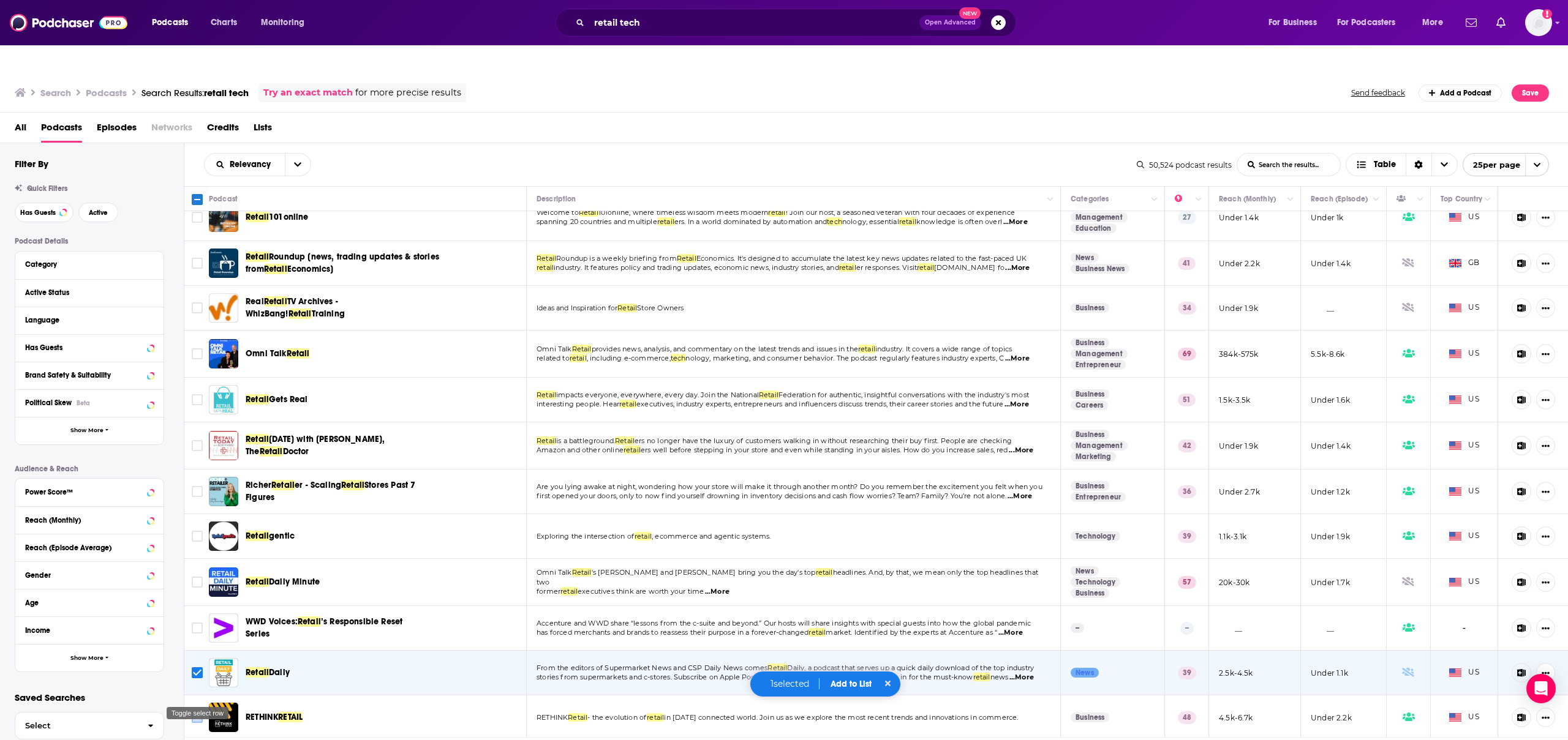
click at [196, 712] on input "Toggle select row" at bounding box center [196, 717] width 11 height 11
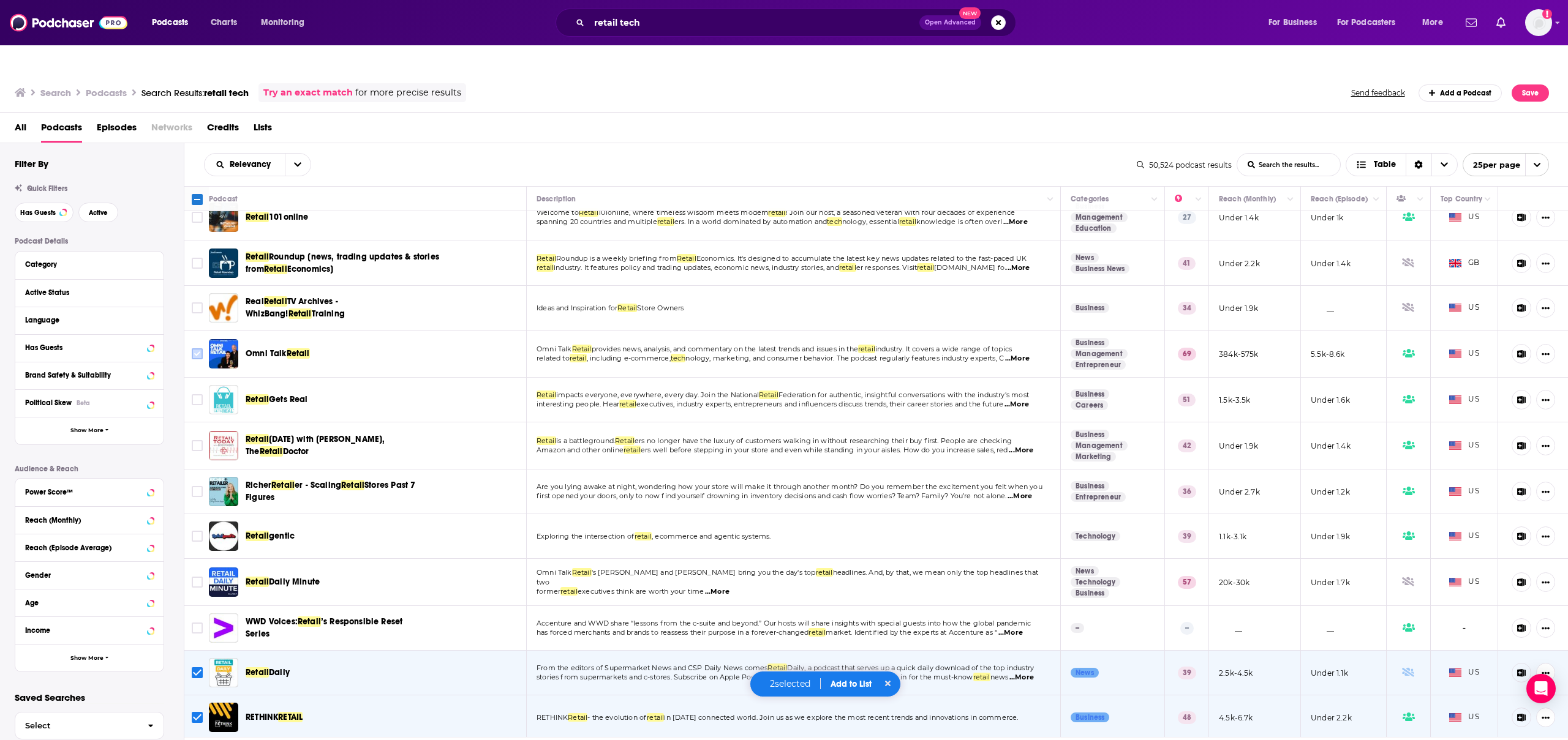
click at [195, 348] on input "Toggle select row" at bounding box center [196, 353] width 11 height 11
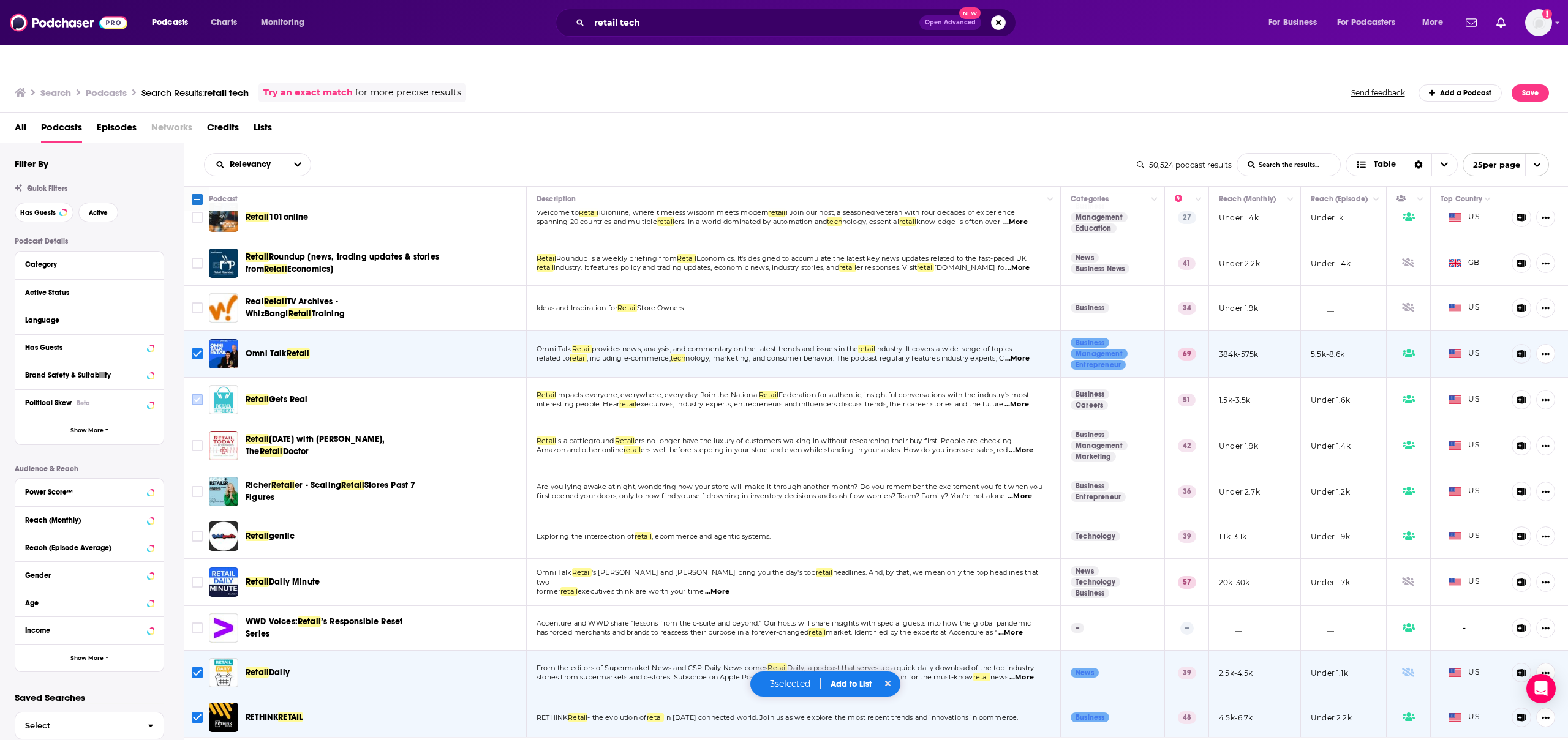
click at [196, 394] on input "Toggle select row" at bounding box center [196, 399] width 11 height 11
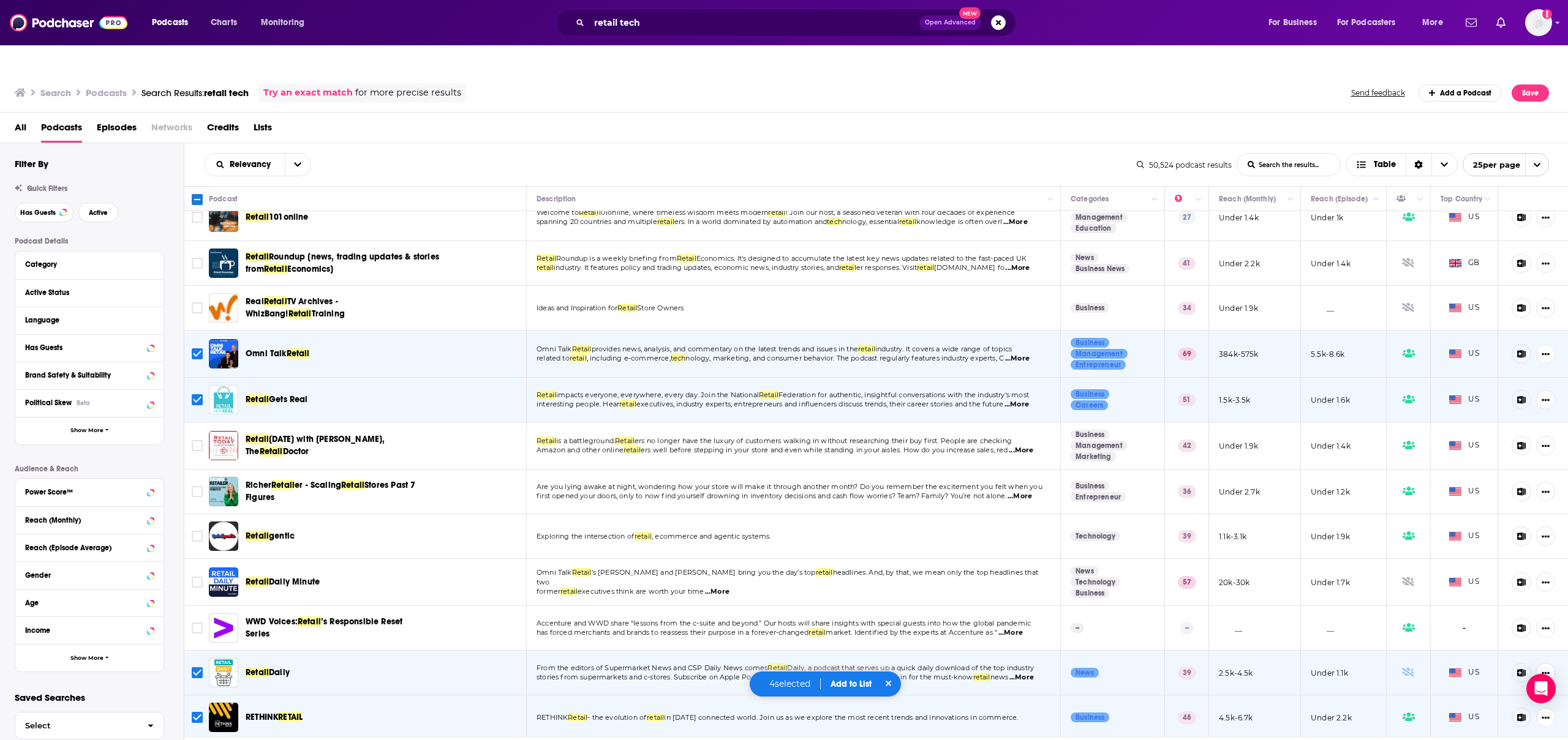
click at [953, 739] on icon at bounding box center [954, 751] width 3 height 6
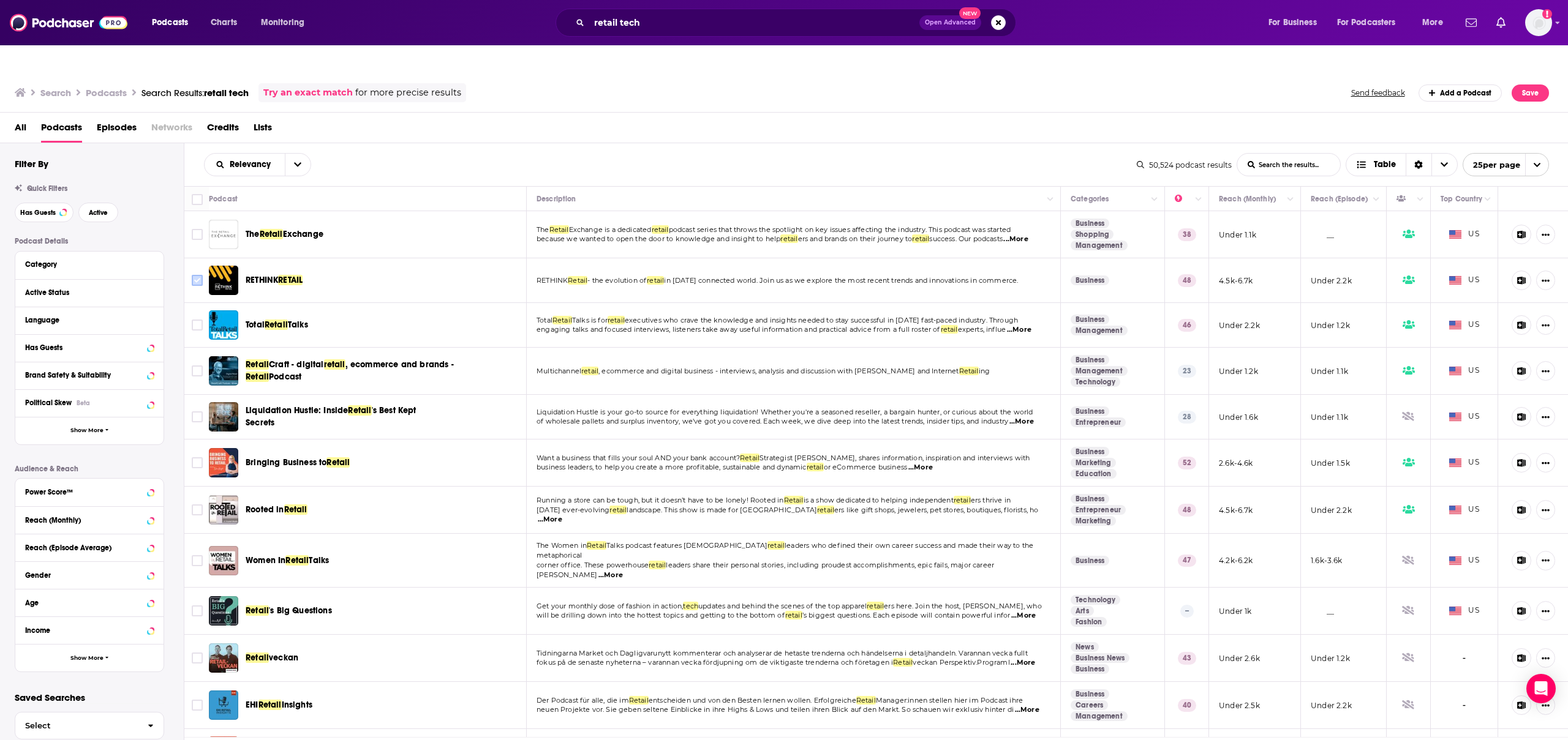
click at [195, 275] on input "Toggle select row" at bounding box center [196, 280] width 11 height 11
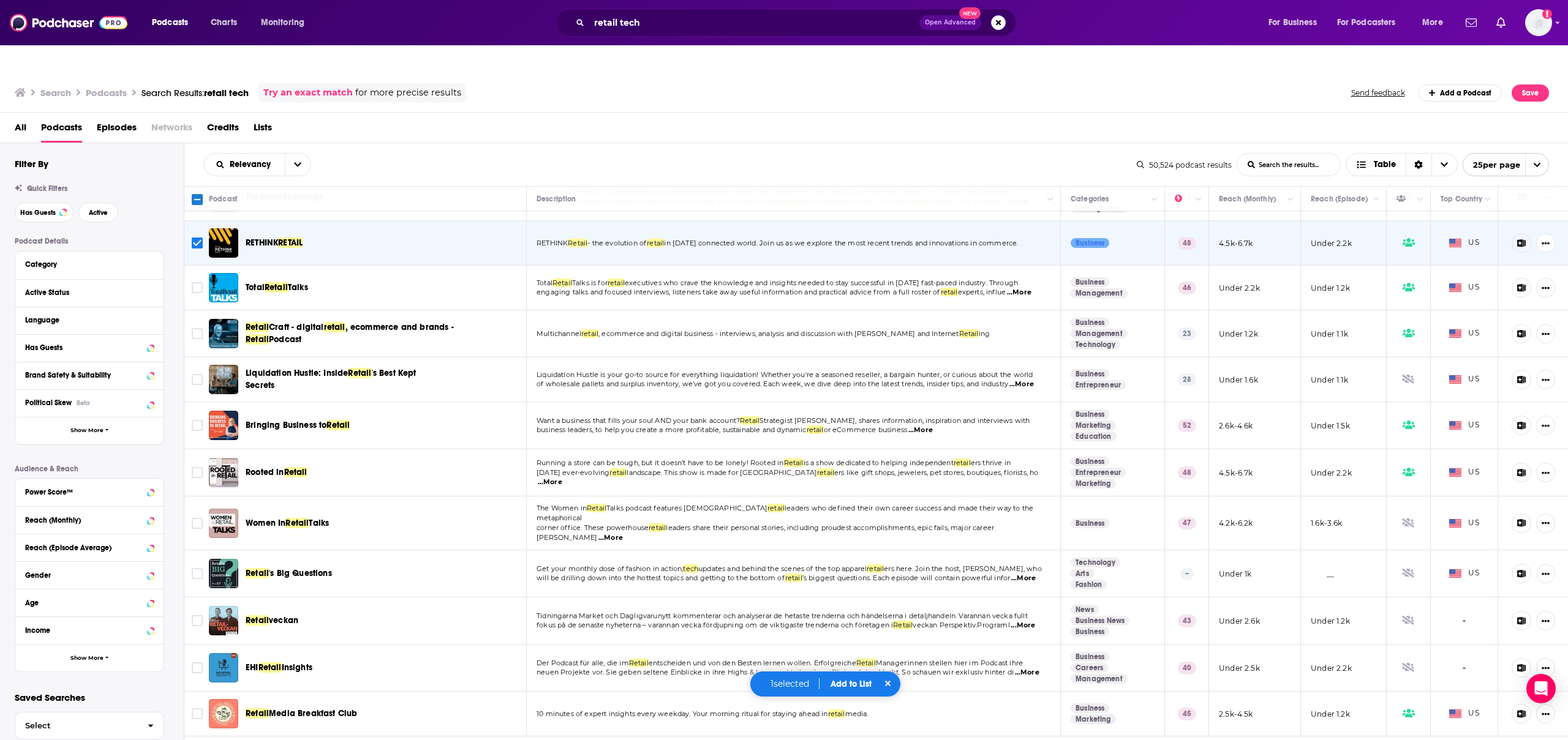
scroll to position [38, 0]
click at [195, 282] on input "Toggle select row" at bounding box center [196, 287] width 11 height 11
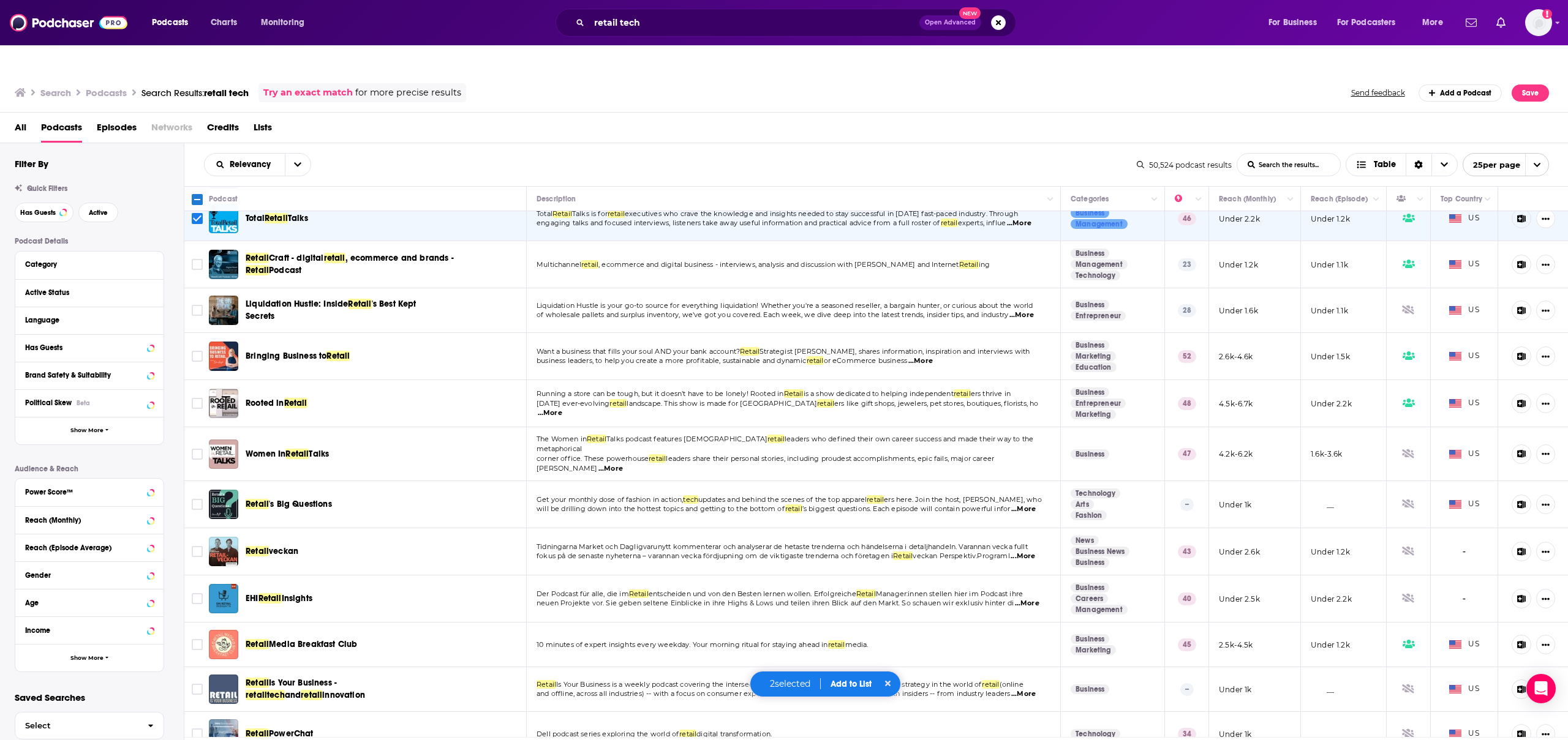
scroll to position [109, 0]
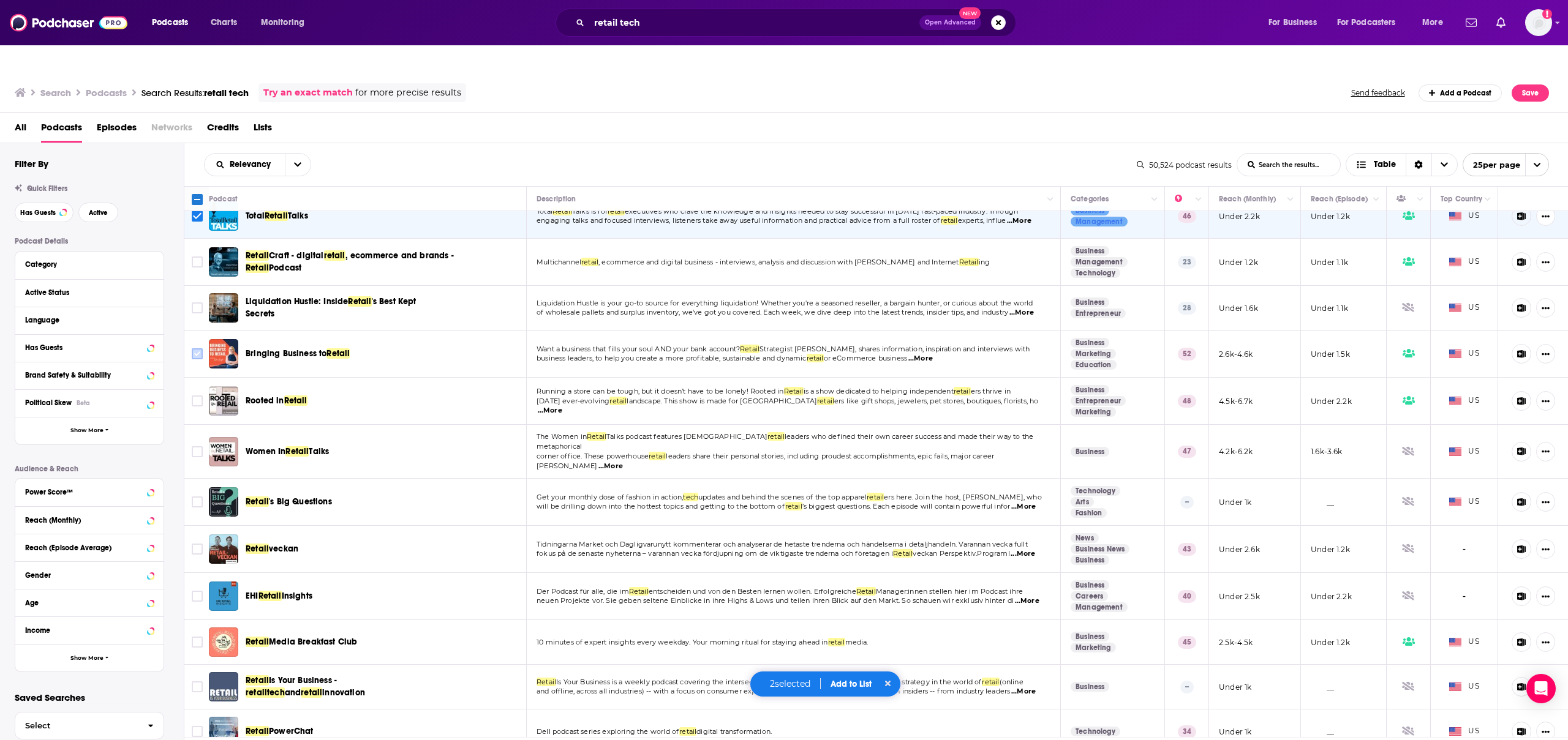
click at [203, 347] on icon "Toggle select row" at bounding box center [197, 354] width 15 height 15
click at [196, 395] on input "Toggle select row" at bounding box center [196, 400] width 11 height 11
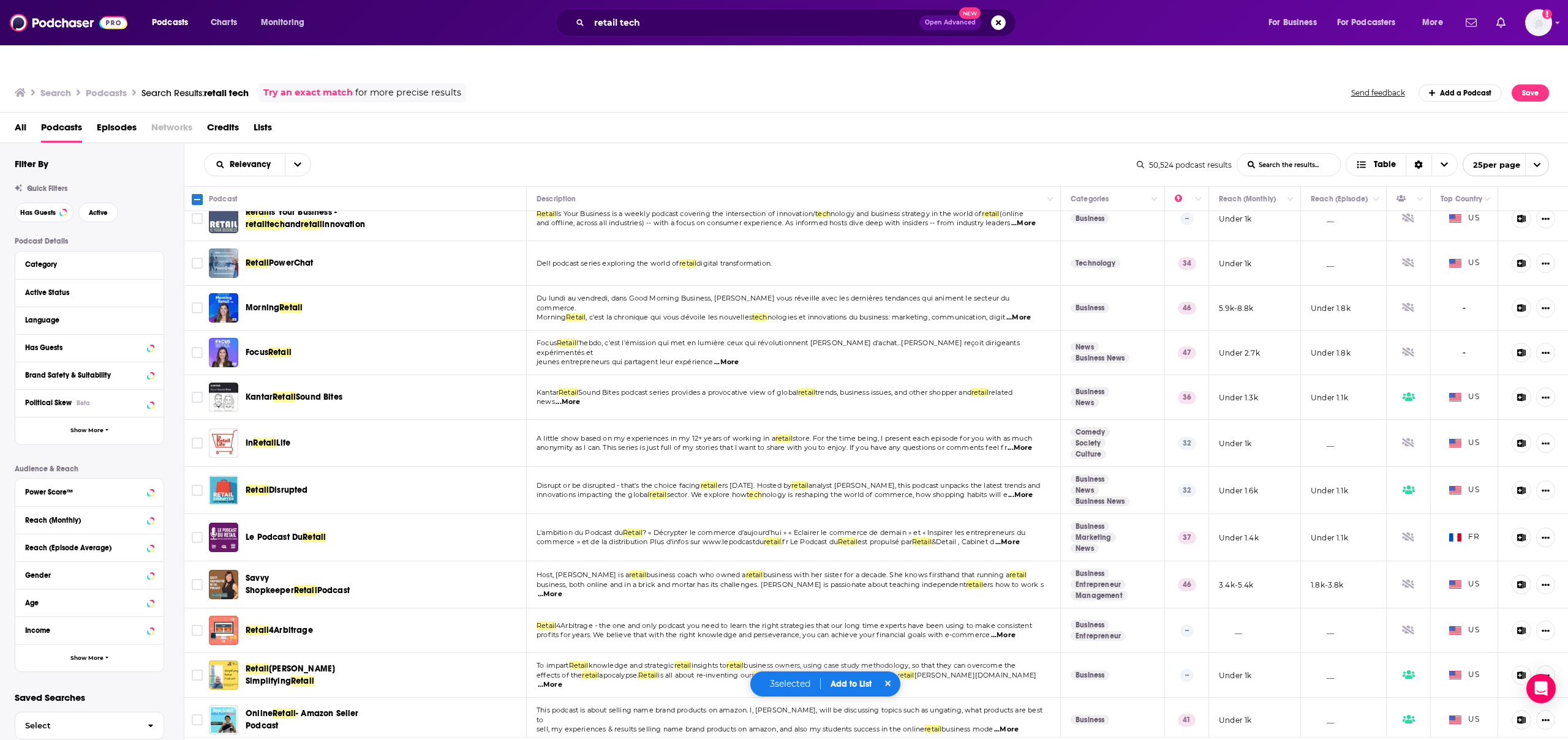
scroll to position [618, 0]
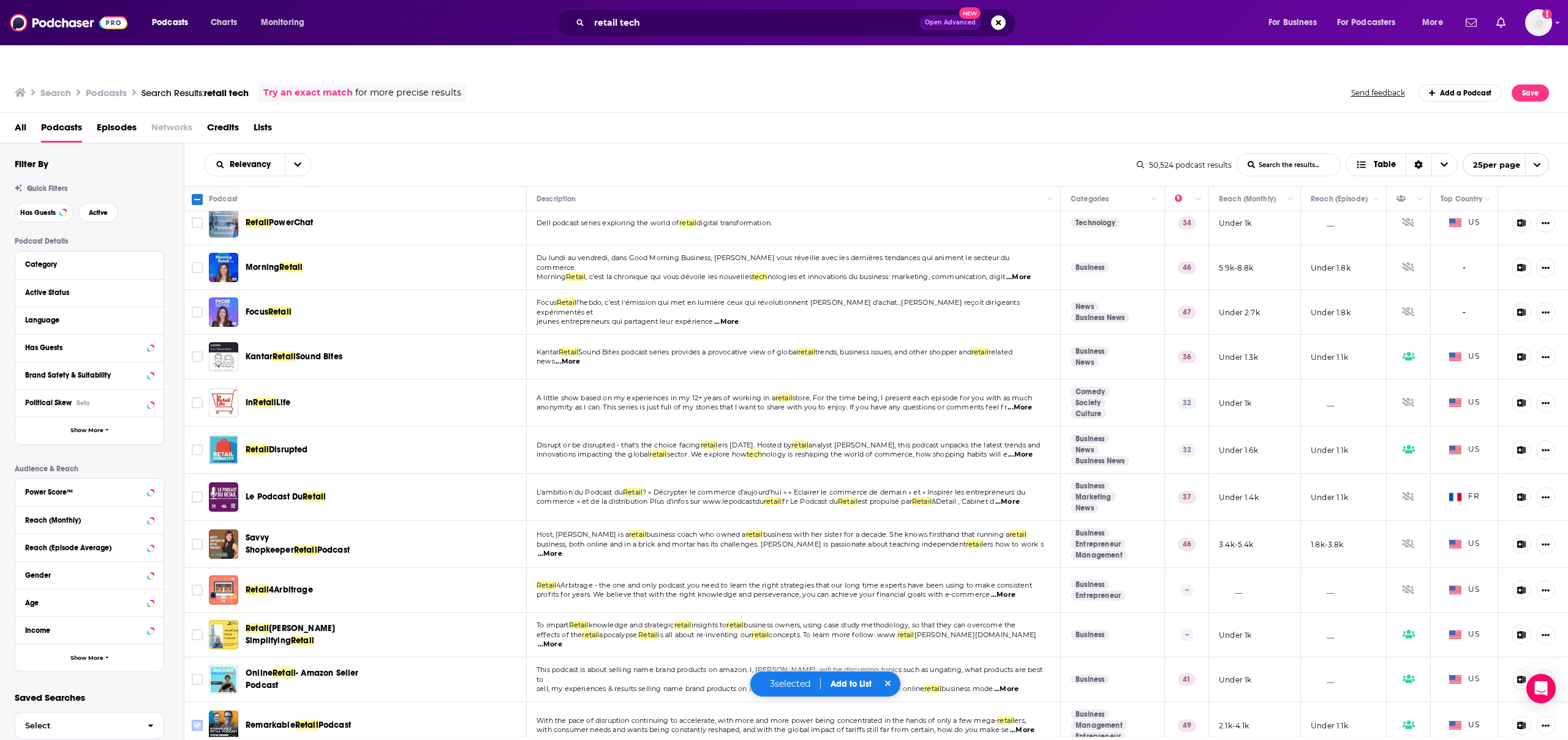
click at [192, 720] on input "Toggle select row" at bounding box center [196, 725] width 11 height 11
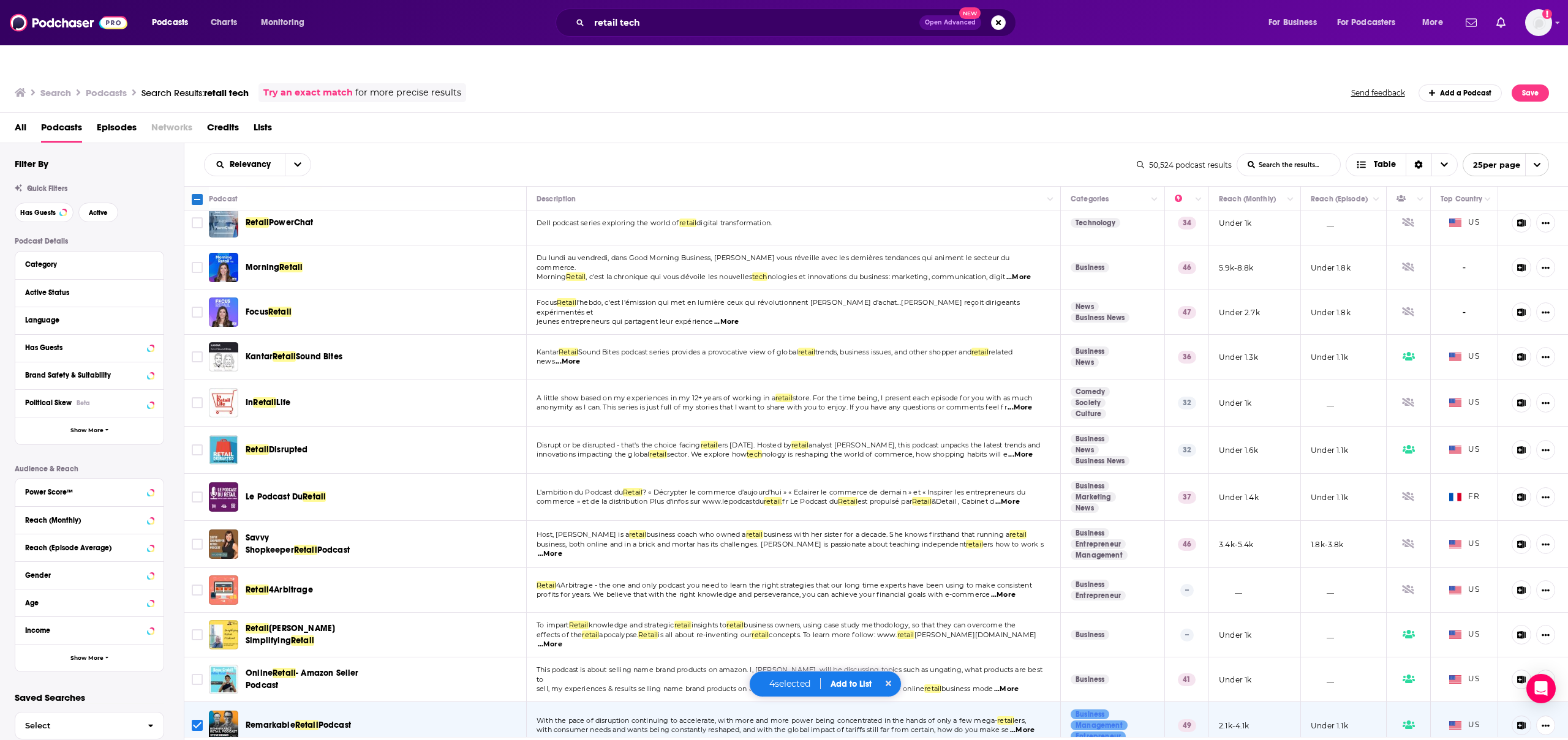
click at [954, 739] on icon at bounding box center [954, 751] width 5 height 8
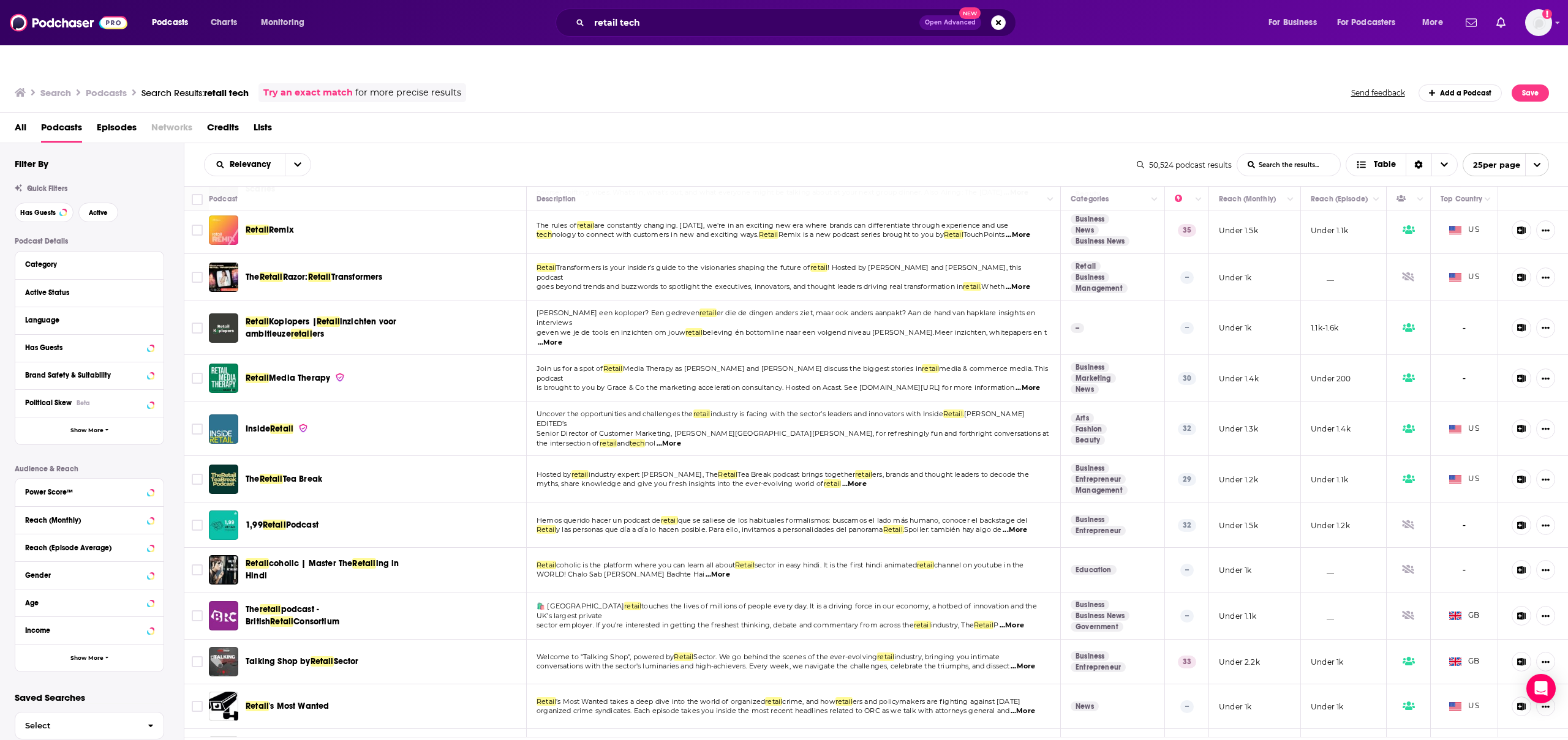
scroll to position [625, 0]
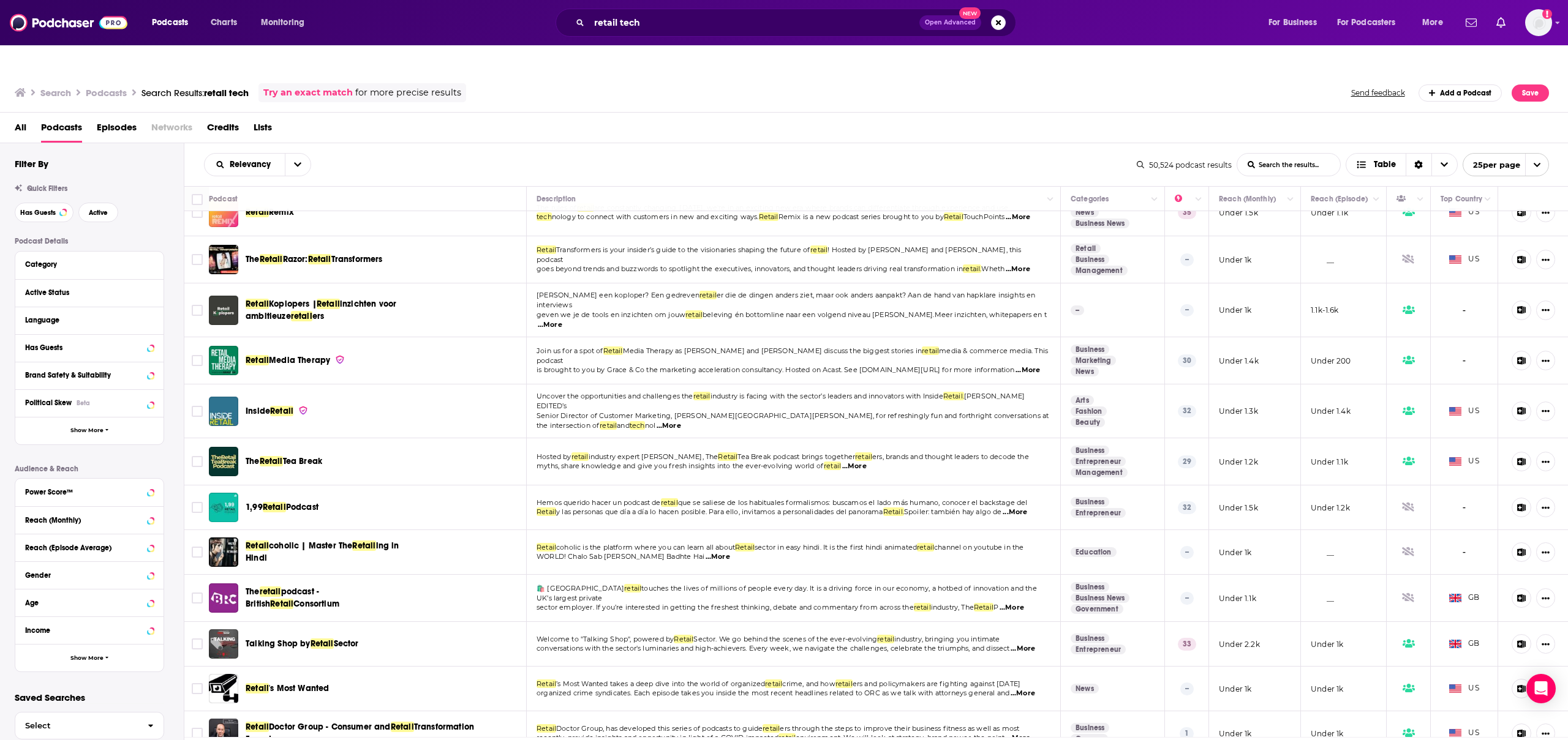
click at [959, 739] on link at bounding box center [954, 751] width 19 height 14
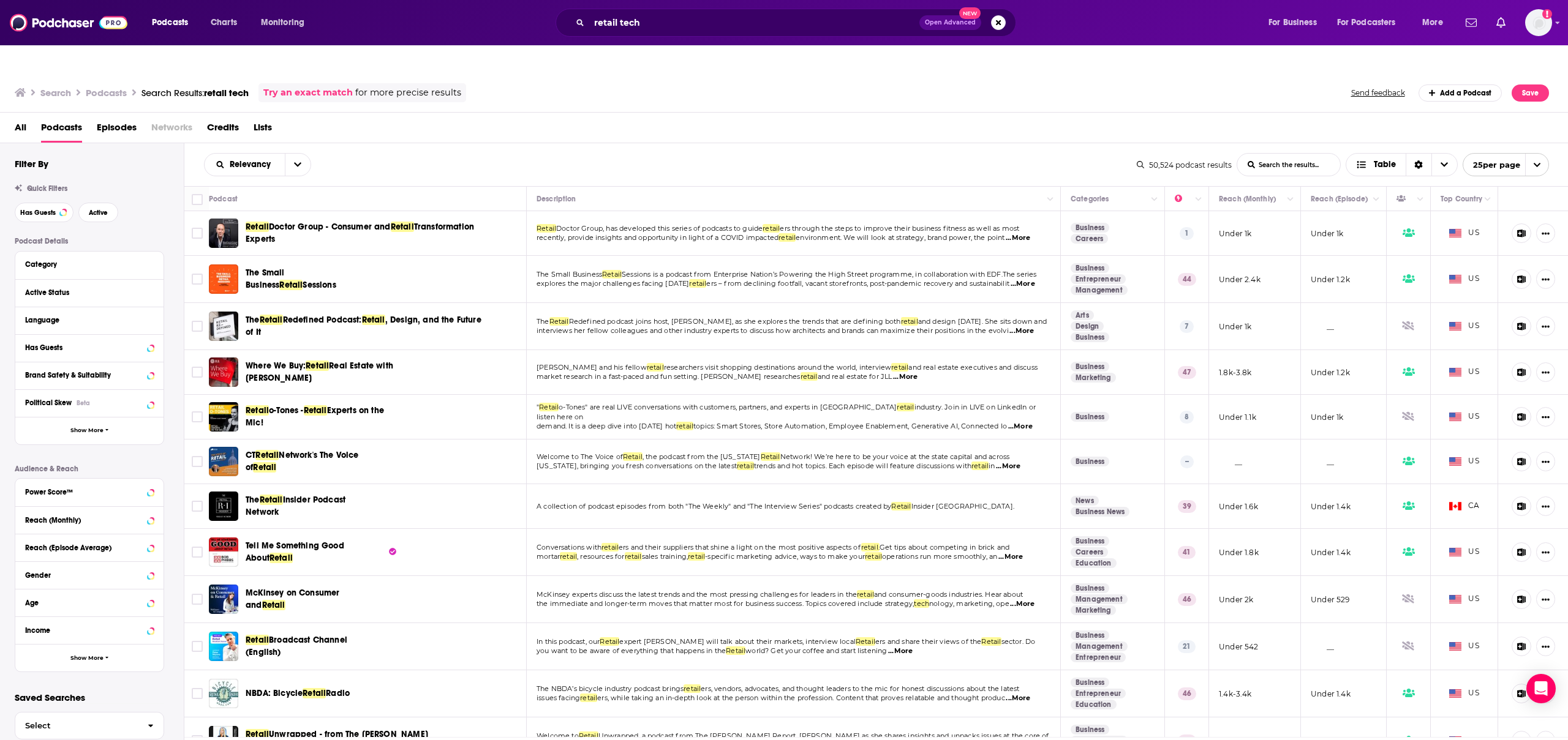
scroll to position [612, 0]
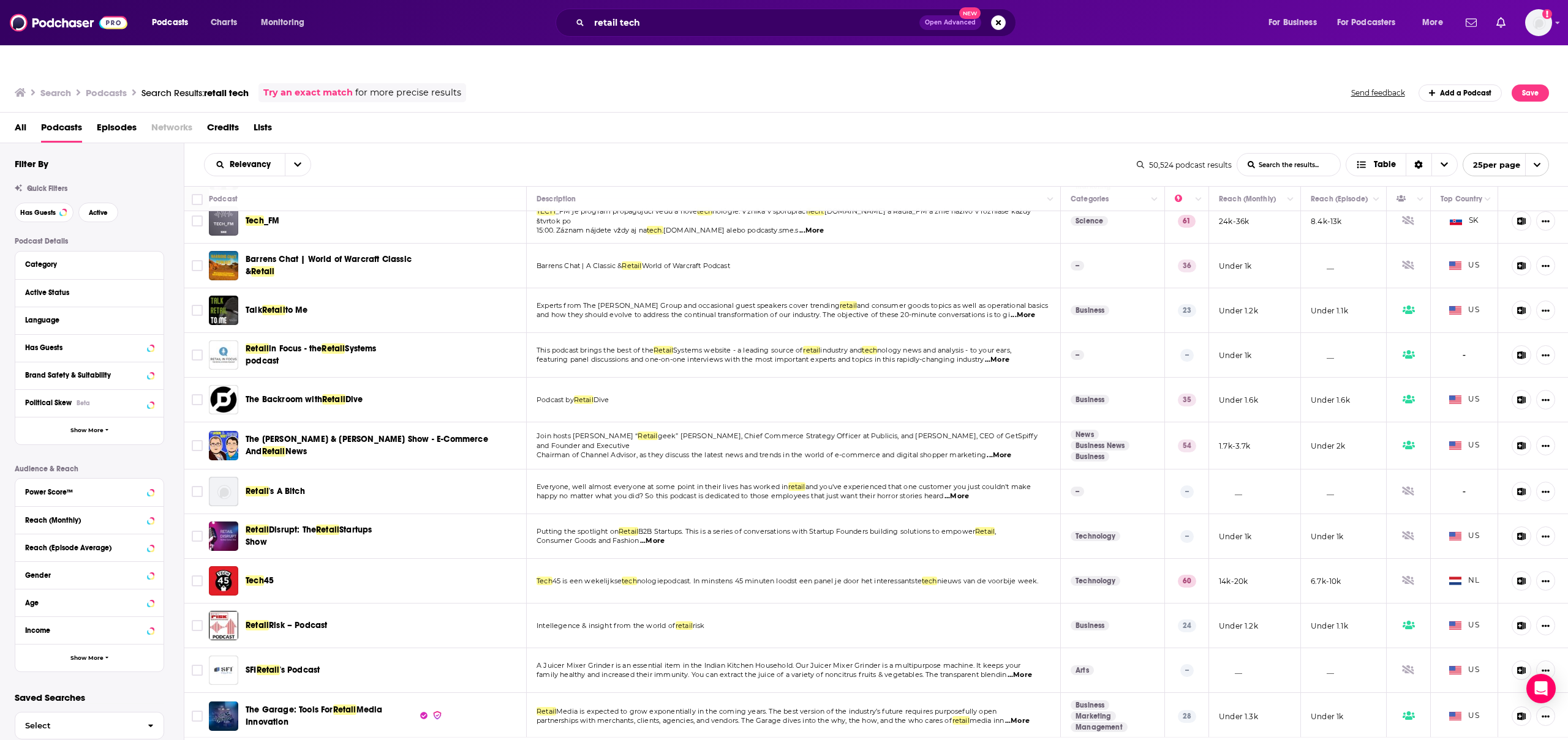
click at [958, 739] on link at bounding box center [954, 751] width 19 height 14
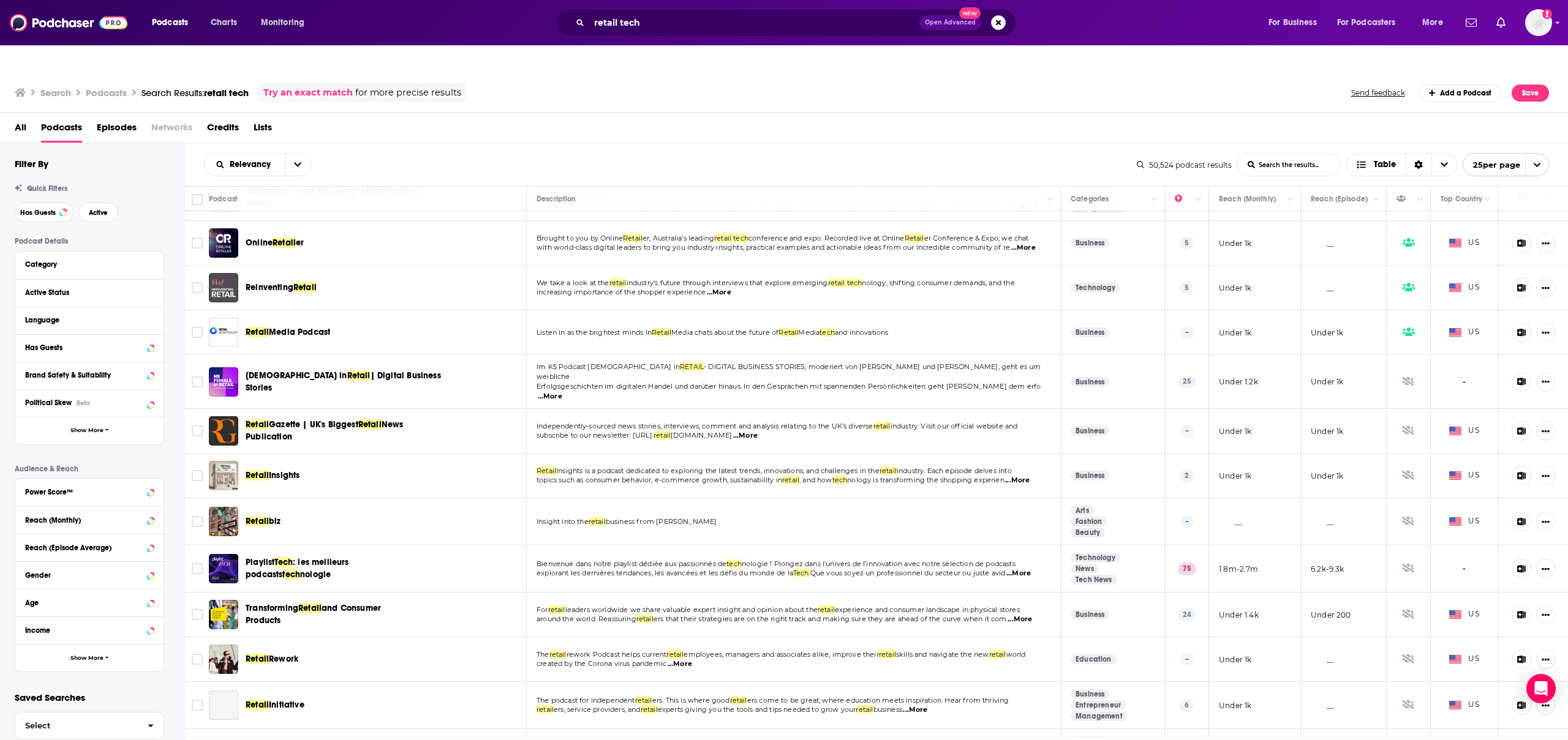
scroll to position [612, 0]
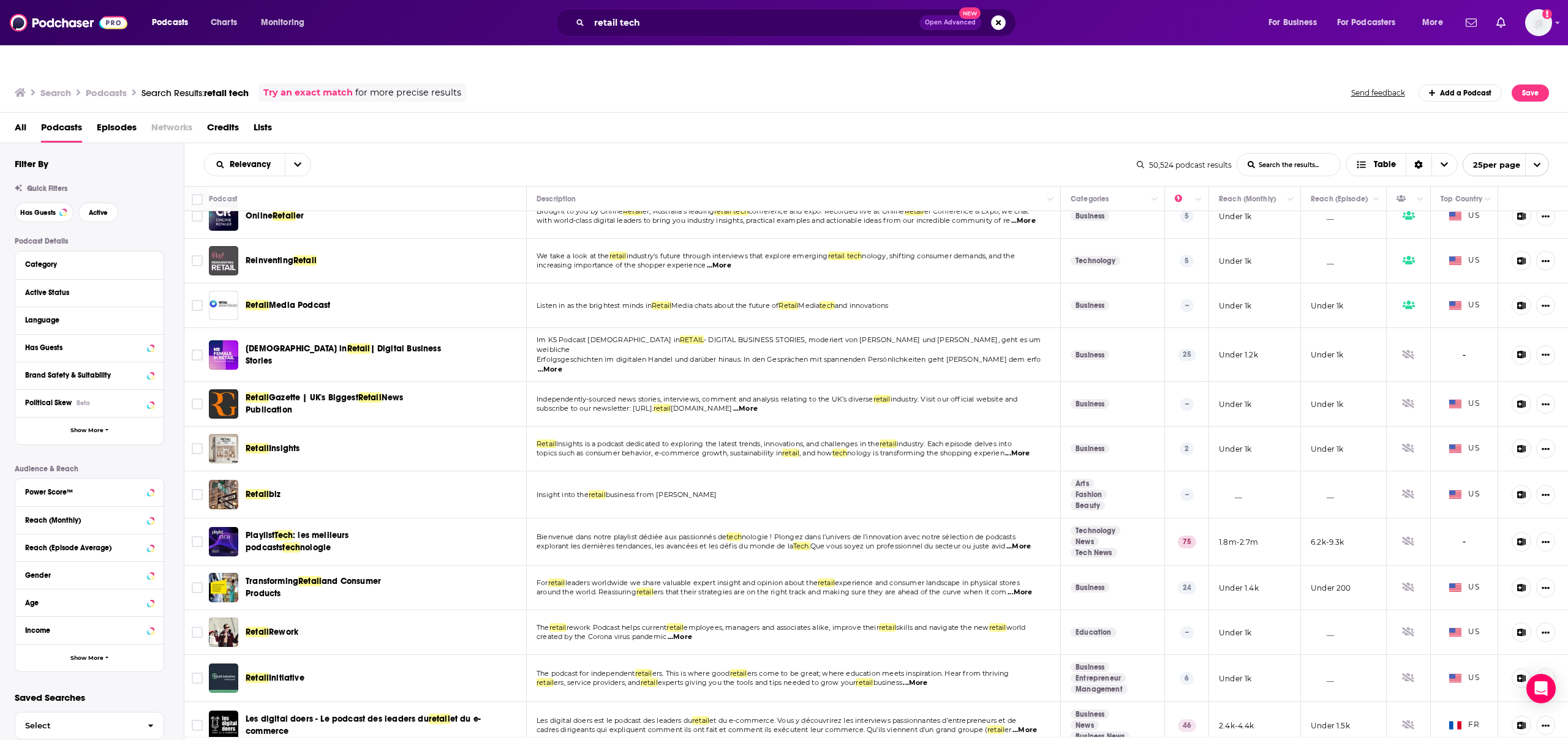
click at [955, 739] on icon at bounding box center [954, 751] width 5 height 8
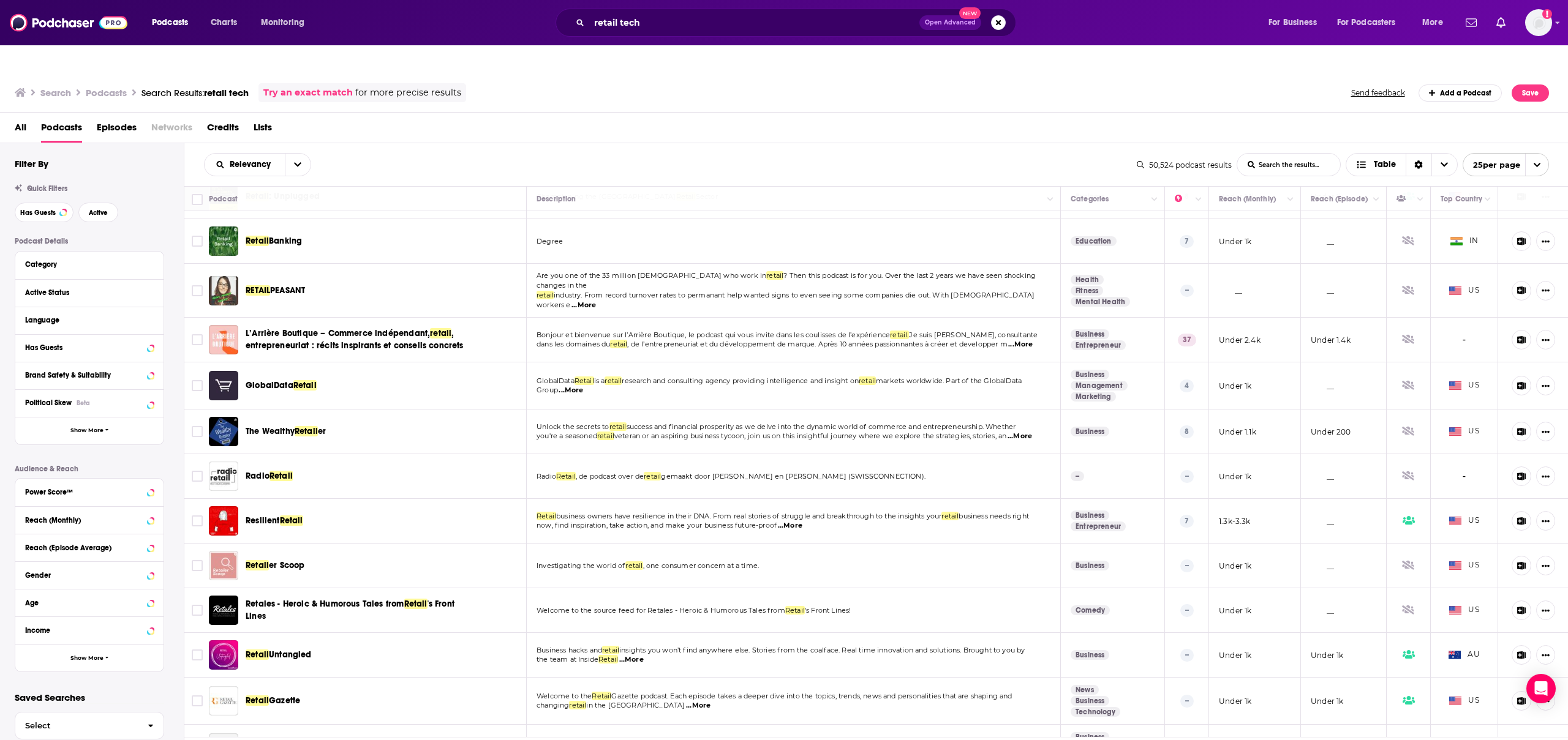
scroll to position [610, 0]
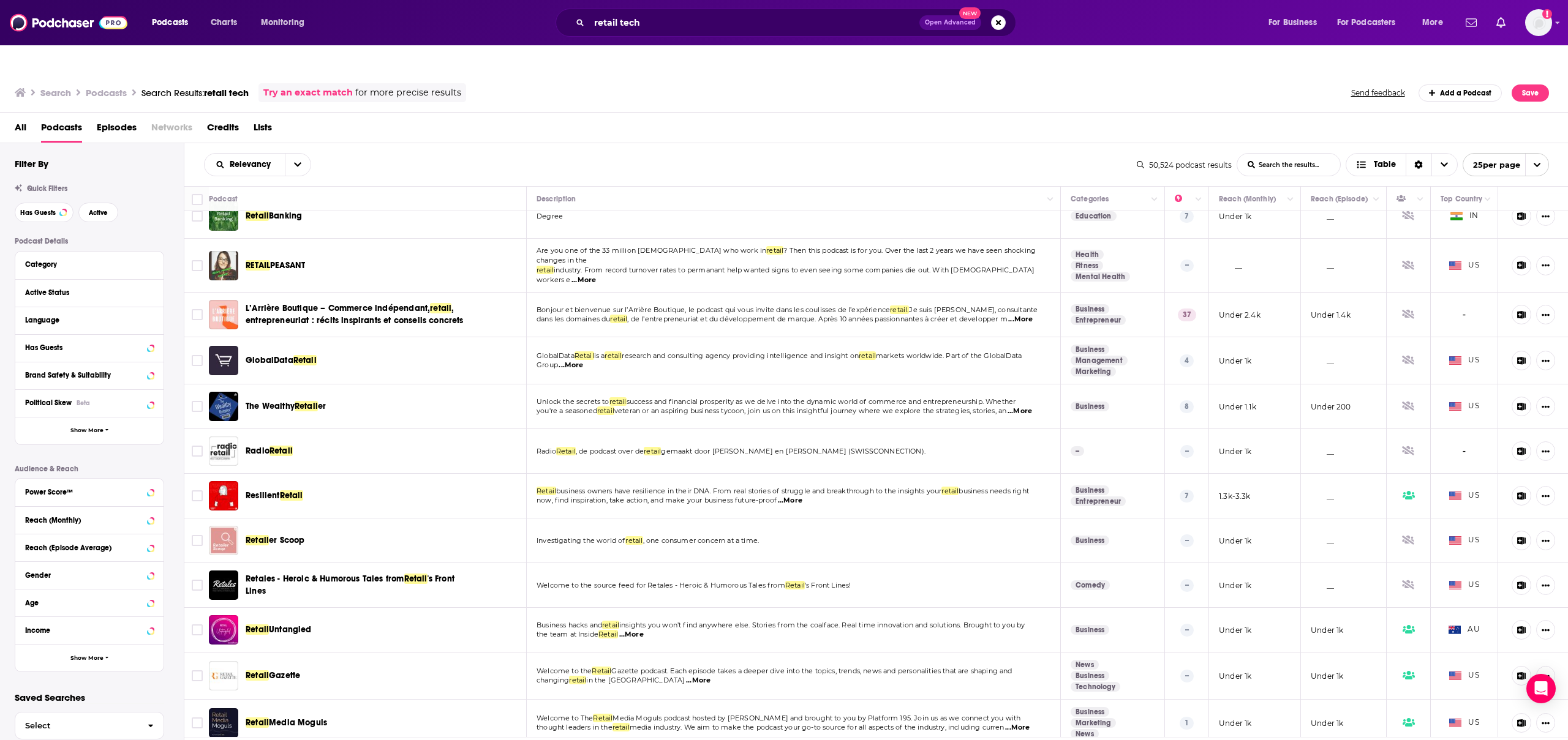
click at [957, 739] on link at bounding box center [954, 751] width 19 height 14
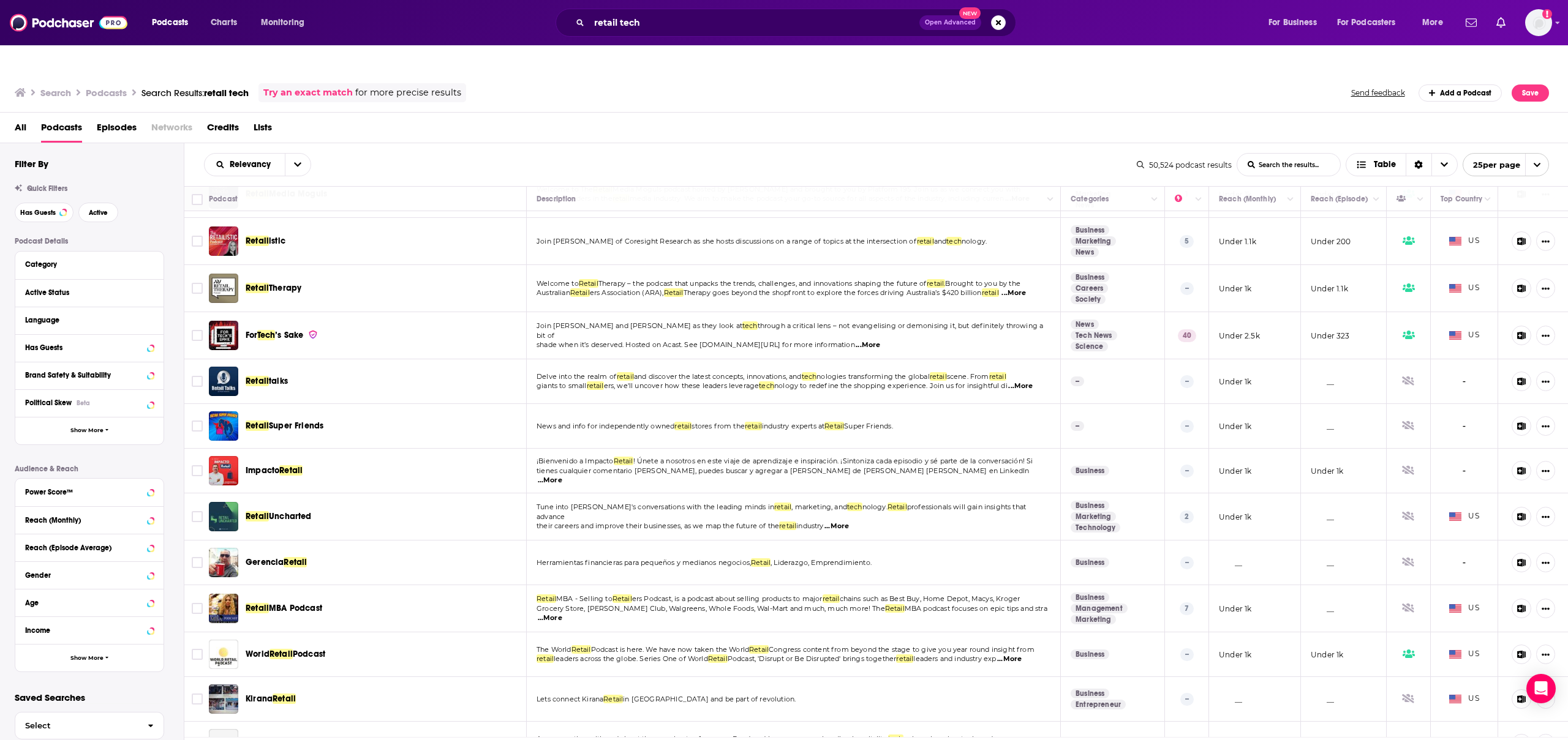
scroll to position [130, 0]
click at [199, 330] on input "Toggle select row" at bounding box center [196, 335] width 11 height 11
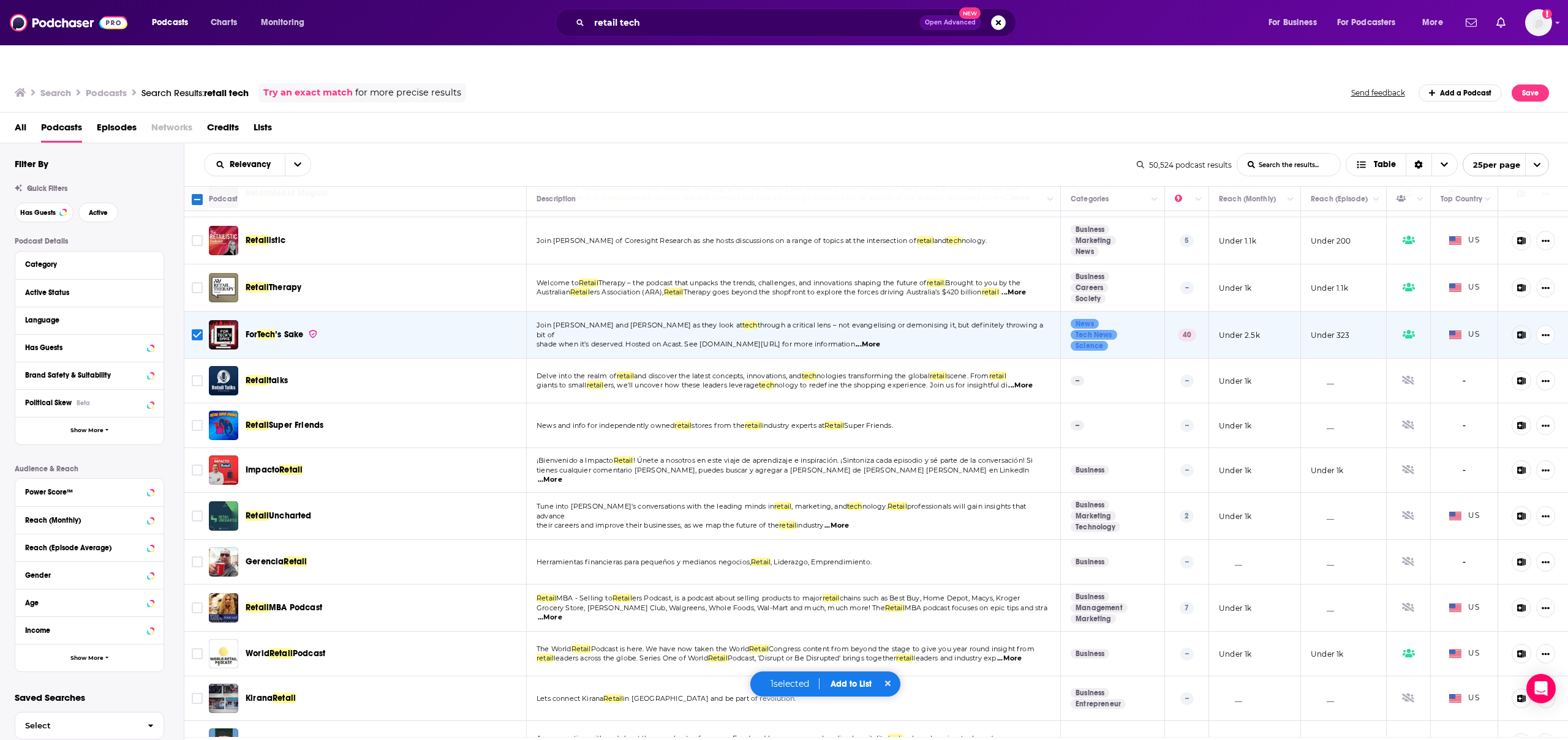
click at [849, 684] on button "Add to List" at bounding box center [851, 684] width 60 height 10
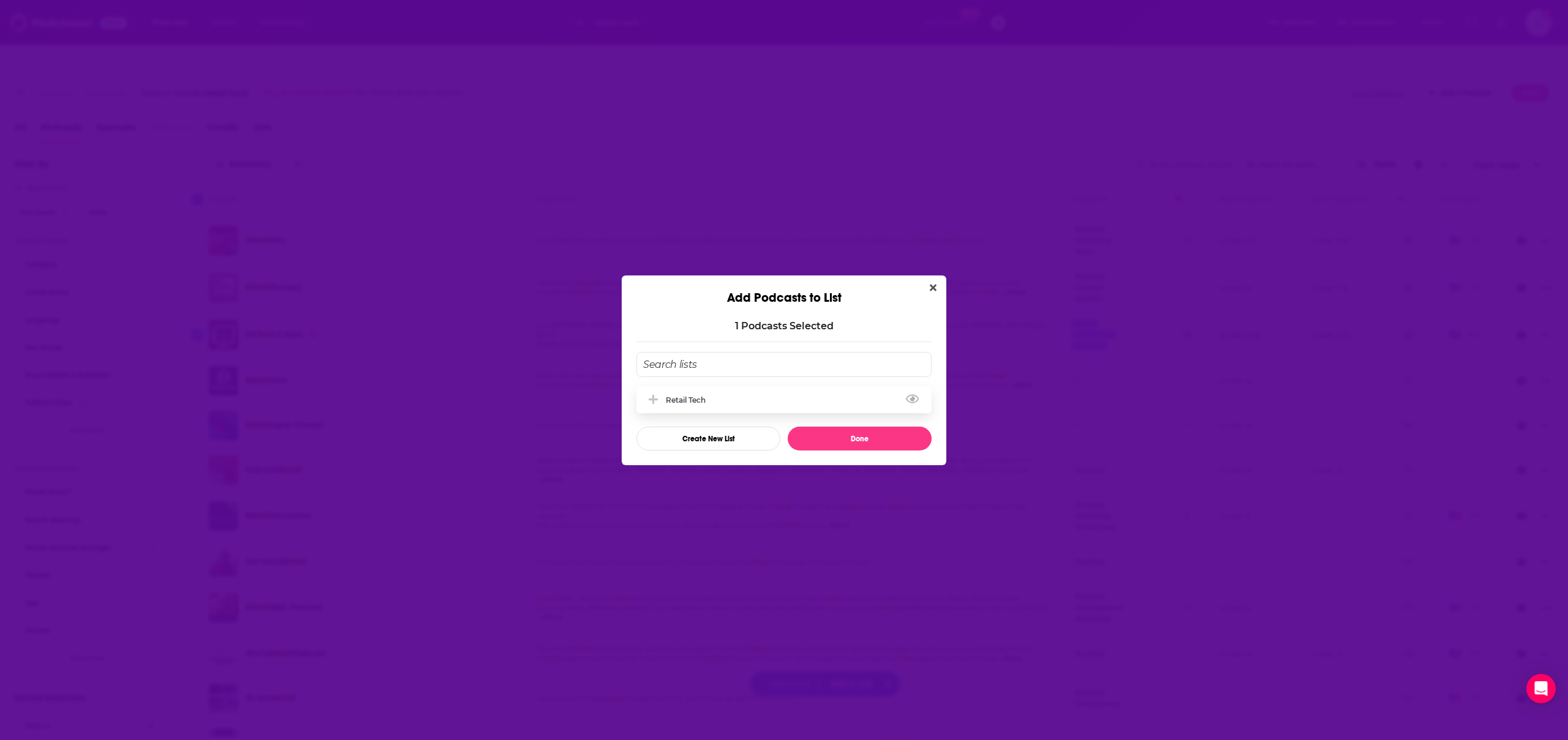
click at [729, 396] on div "Retail Tech" at bounding box center [784, 399] width 295 height 27
click at [851, 440] on button "Done" at bounding box center [859, 439] width 144 height 23
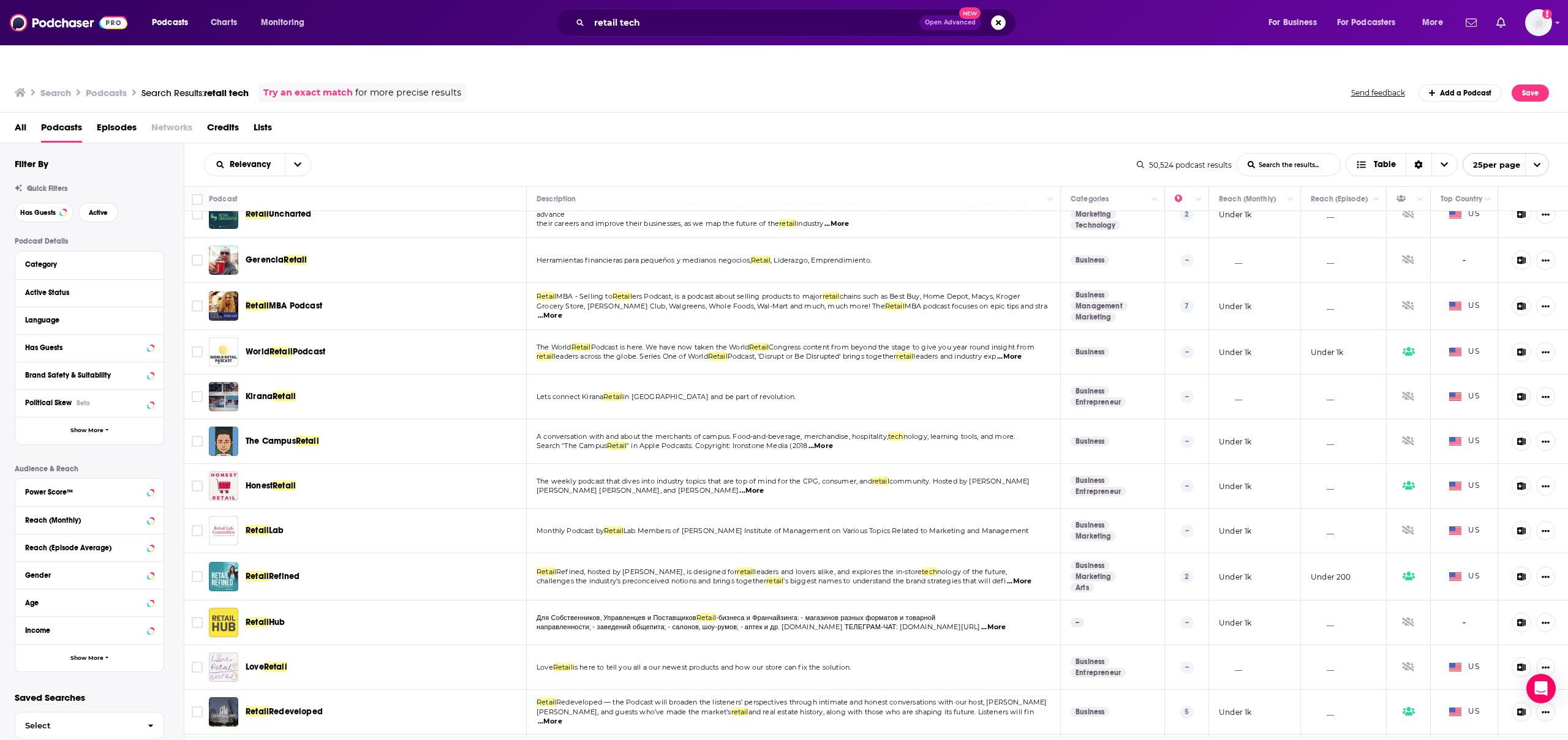
scroll to position [610, 0]
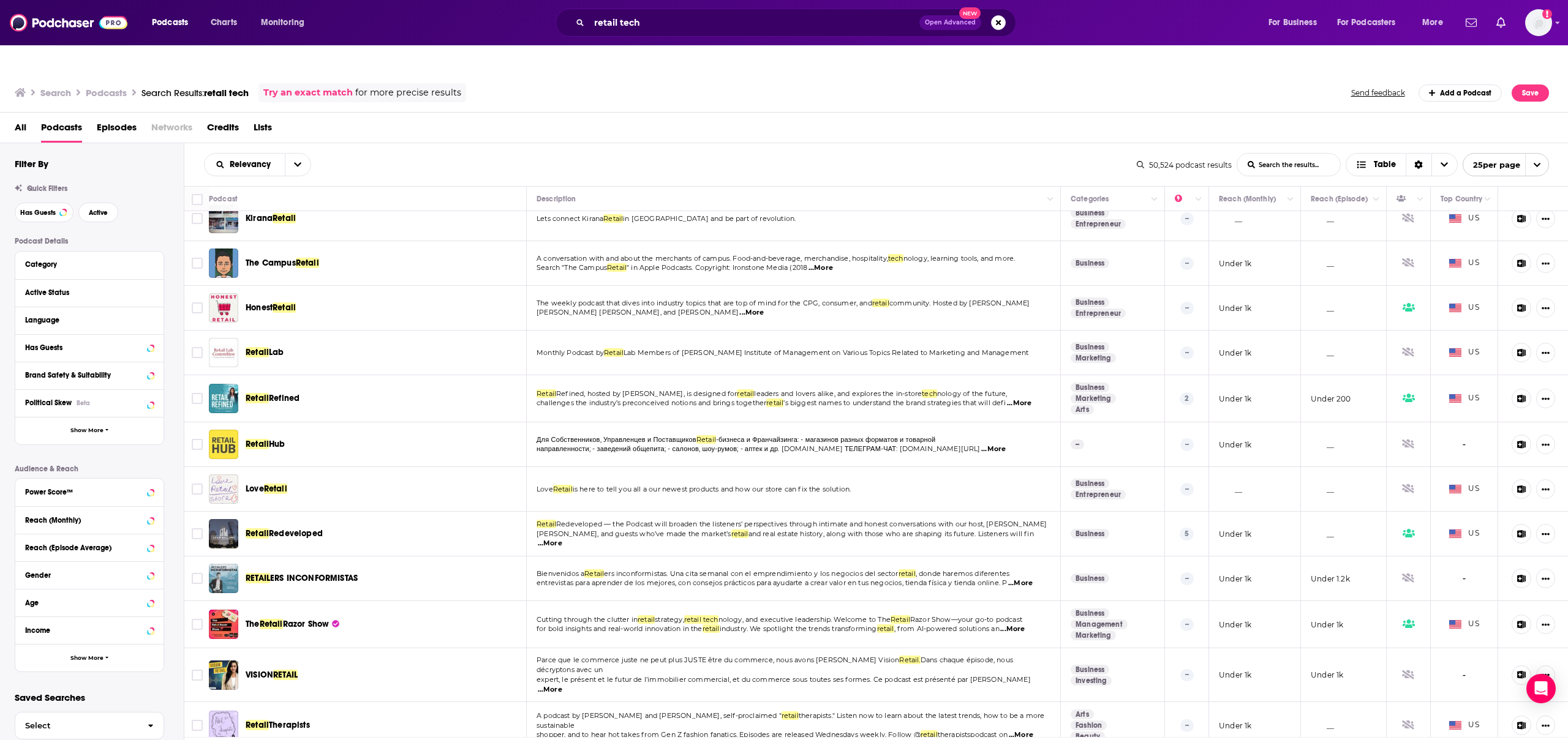
click at [266, 117] on span "Lists" at bounding box center [263, 130] width 18 height 25
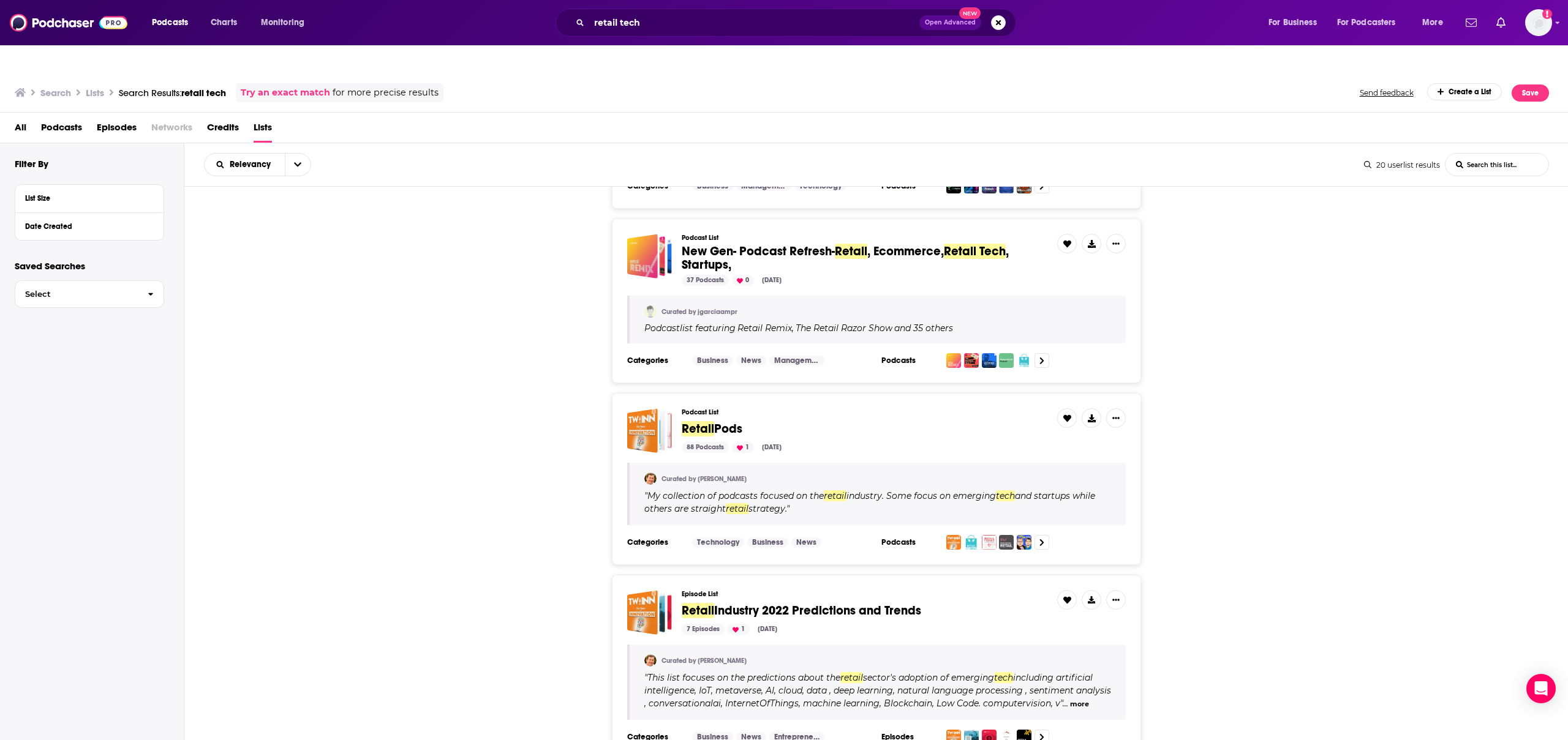
scroll to position [346, 0]
